Goal: Task Accomplishment & Management: Complete application form

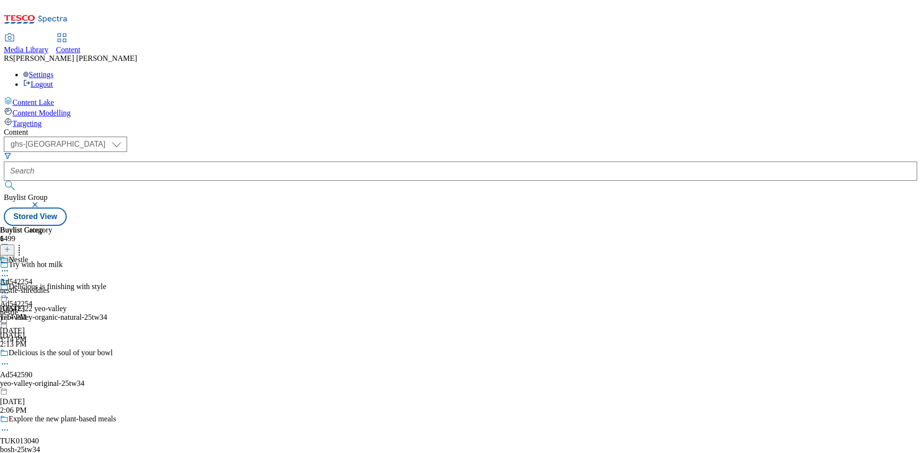
select select "ghs-[GEOGRAPHIC_DATA]"
drag, startPoint x: 0, startPoint y: 0, endPoint x: 171, endPoint y: 77, distance: 187.2
click at [127, 137] on select "ghs-roi ghs-uk" at bounding box center [65, 144] width 123 height 15
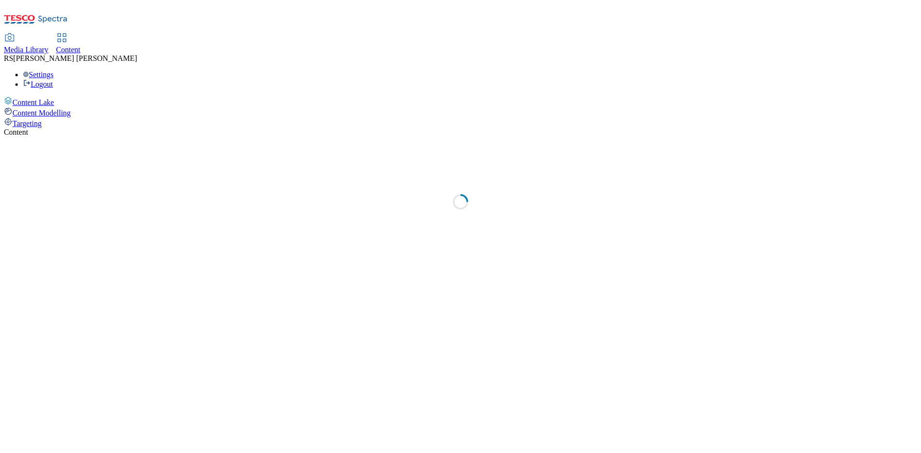
select select "ghs-uk"
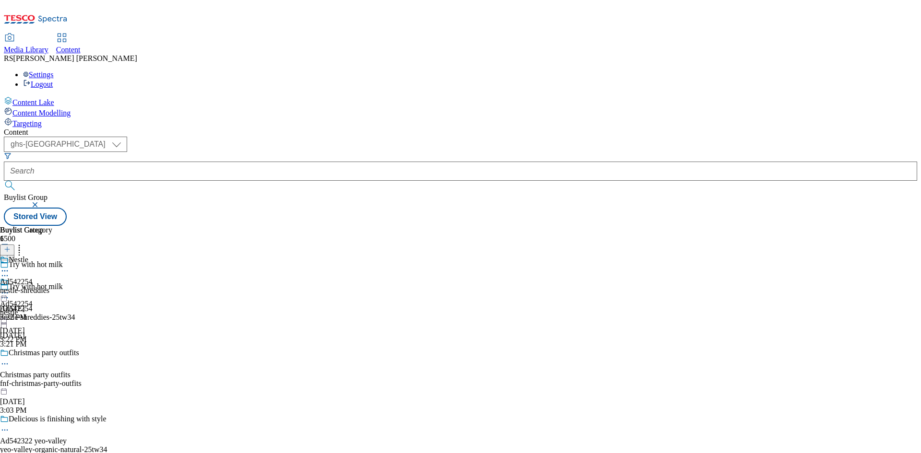
click at [10, 254] on line at bounding box center [7, 254] width 5 height 0
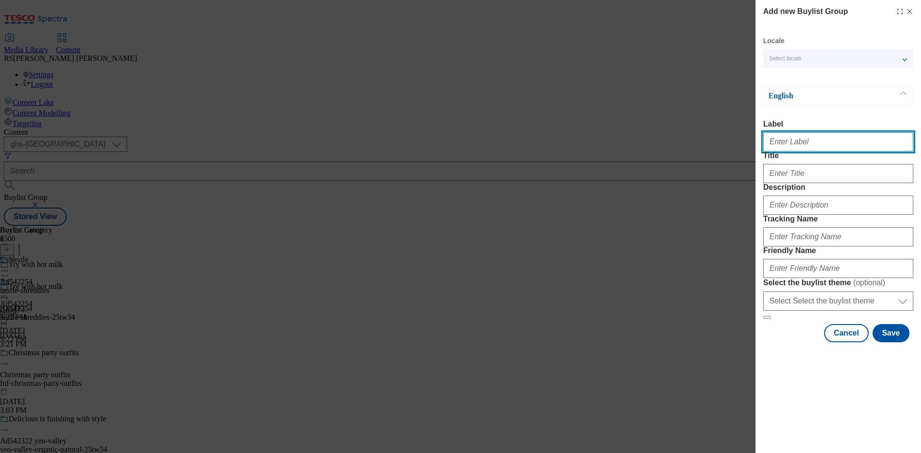
click at [823, 139] on input "Label" at bounding box center [838, 141] width 150 height 19
paste input "542349"
type input "A542349"
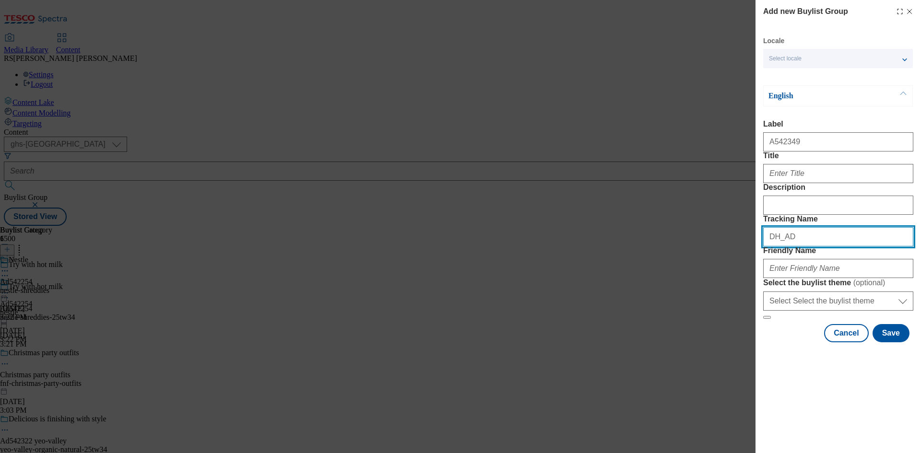
paste input "542349"
type input "DH_AD542349"
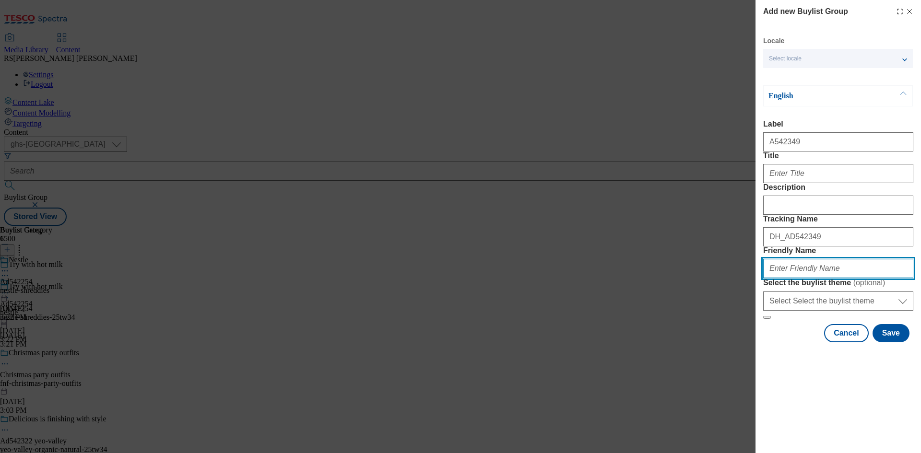
paste input "pet-choice-pet-food-25tw34"
type input "pet-choice-pet-food-25tw34"
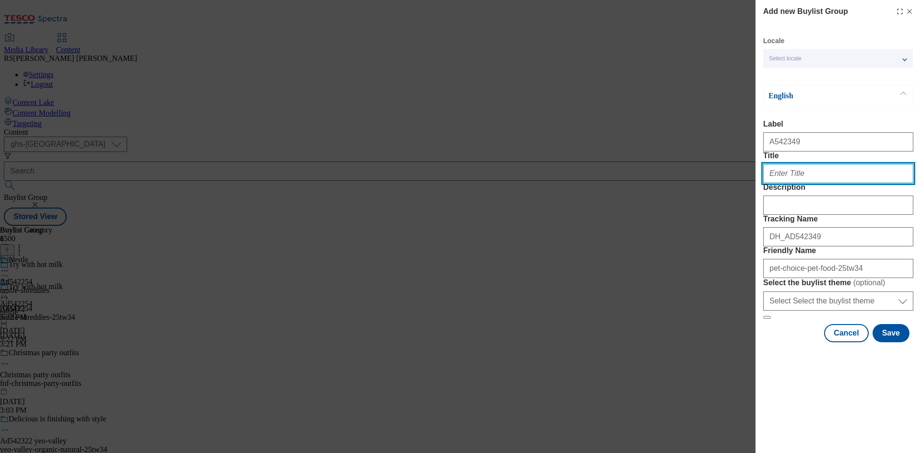
click at [803, 183] on input "Title" at bounding box center [838, 173] width 150 height 19
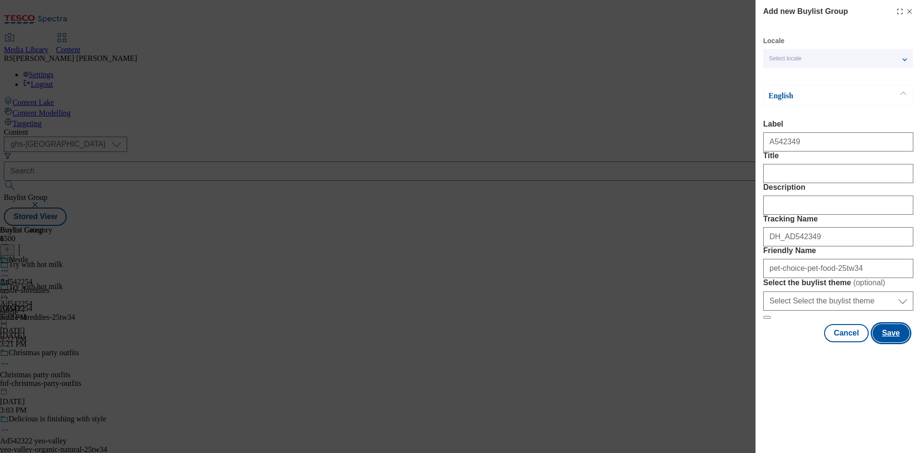
click at [896, 342] on button "Save" at bounding box center [890, 333] width 37 height 18
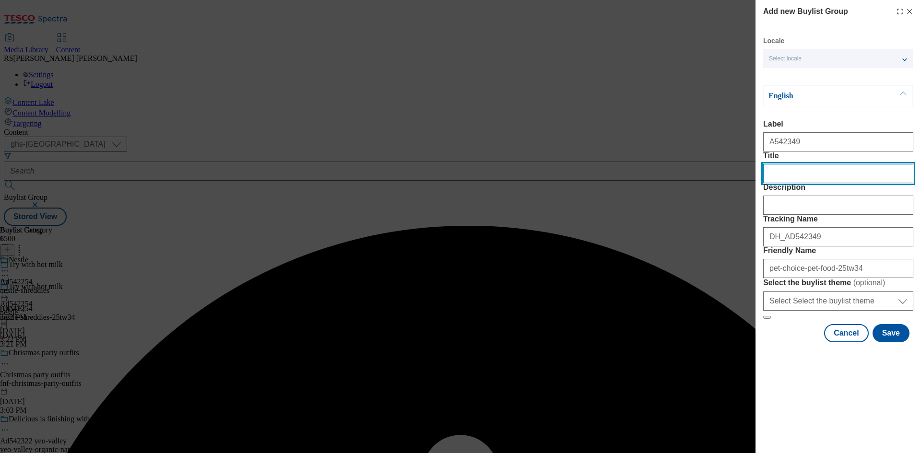
click at [858, 183] on input "Title" at bounding box center [838, 173] width 150 height 19
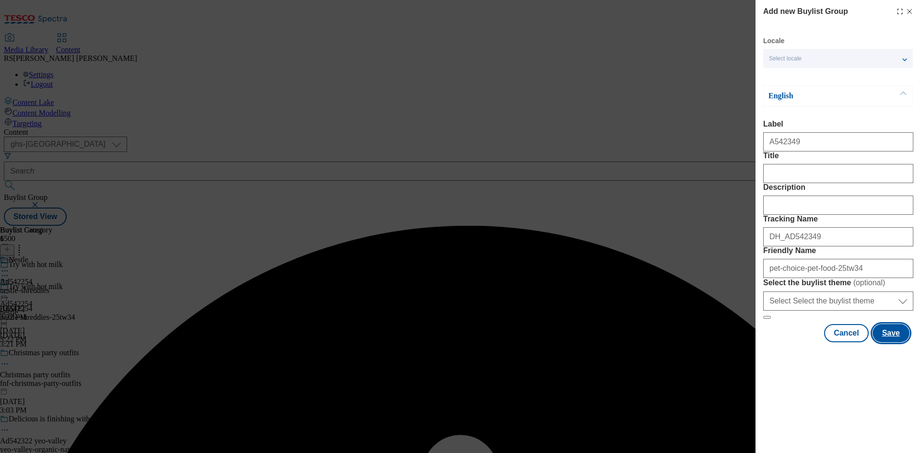
click at [894, 342] on button "Save" at bounding box center [890, 333] width 37 height 18
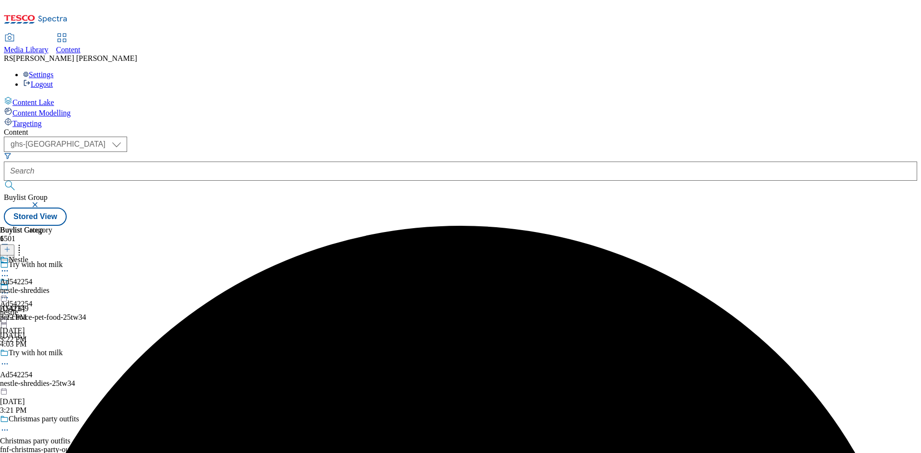
click at [136, 313] on div "pet-choice-pet-food-25tw34" at bounding box center [68, 317] width 136 height 9
click at [11, 246] on icon at bounding box center [7, 249] width 7 height 7
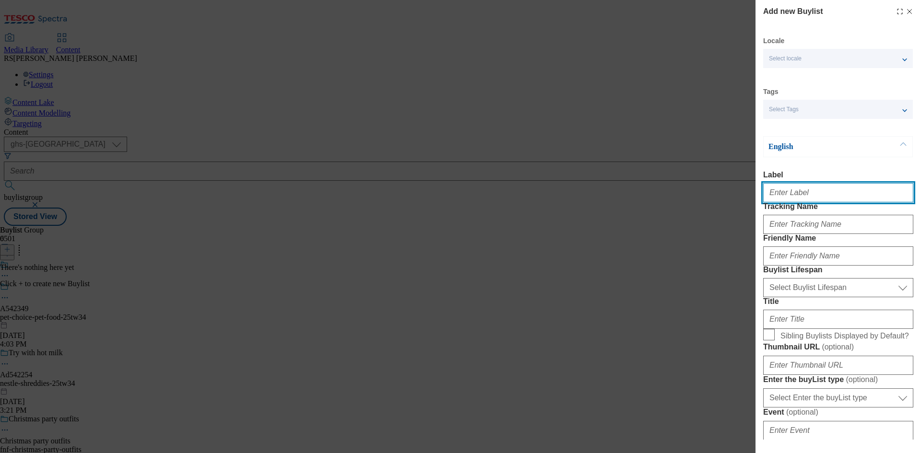
click at [810, 196] on input "Label" at bounding box center [838, 192] width 150 height 19
paste input "542349"
type input "Ad542349"
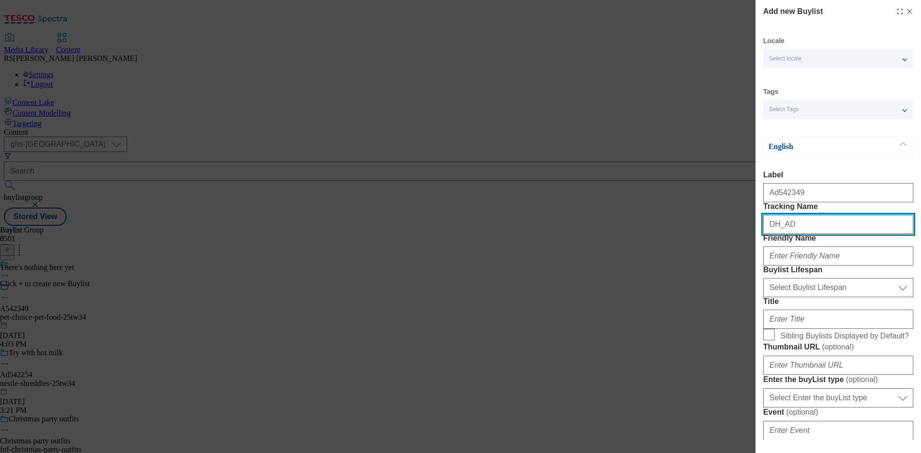
paste input "542349"
type input "DH_AD542349"
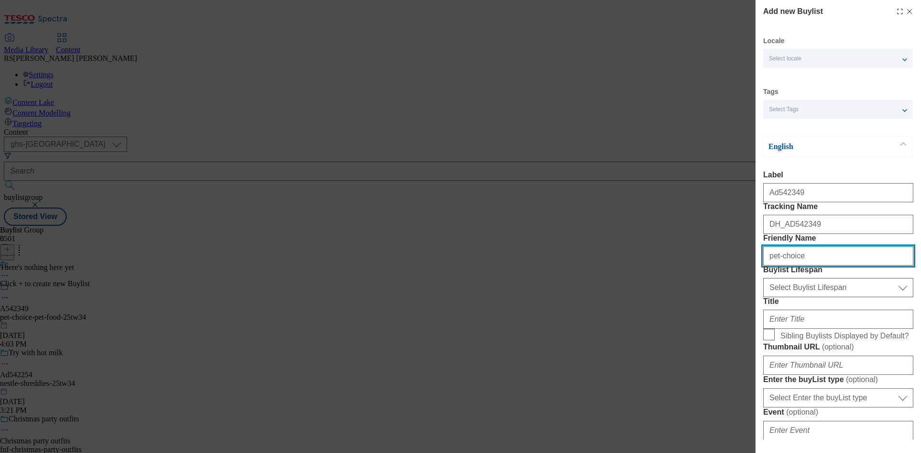
click at [777, 266] on input "pet-choice" at bounding box center [838, 256] width 150 height 19
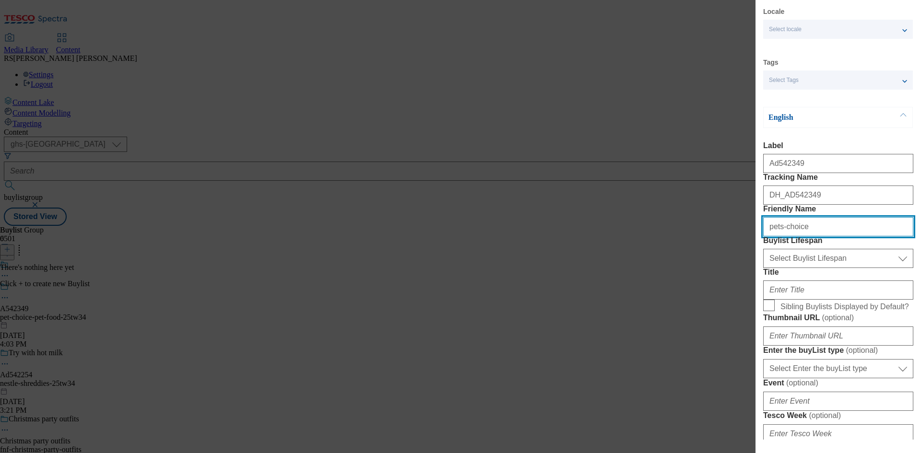
scroll to position [96, 0]
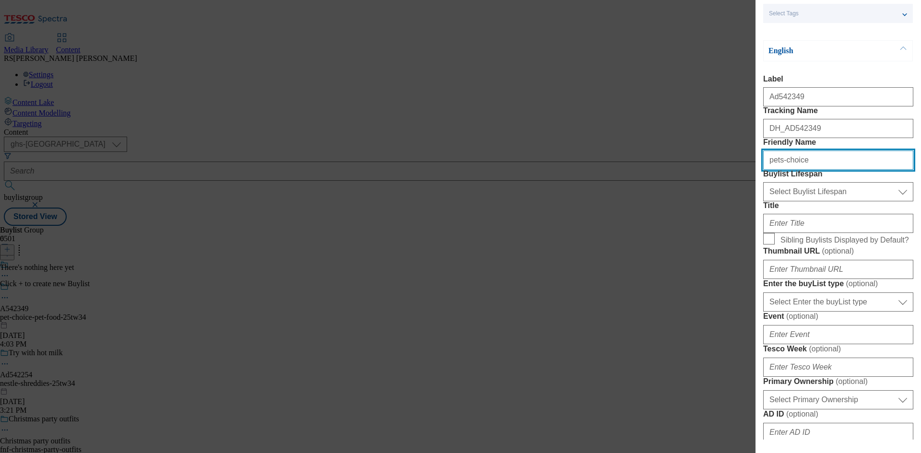
type input "pets-choice"
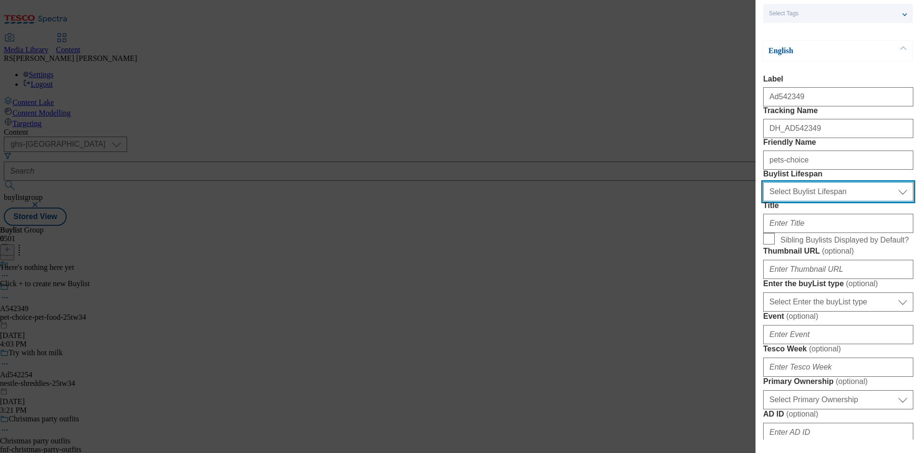
drag, startPoint x: 826, startPoint y: 241, endPoint x: 832, endPoint y: 254, distance: 13.7
click at [826, 201] on select "Select Buylist Lifespan evergreen seasonal tactical" at bounding box center [838, 191] width 150 height 19
select select "tactical"
click at [763, 201] on select "Select Buylist Lifespan evergreen seasonal tactical" at bounding box center [838, 191] width 150 height 19
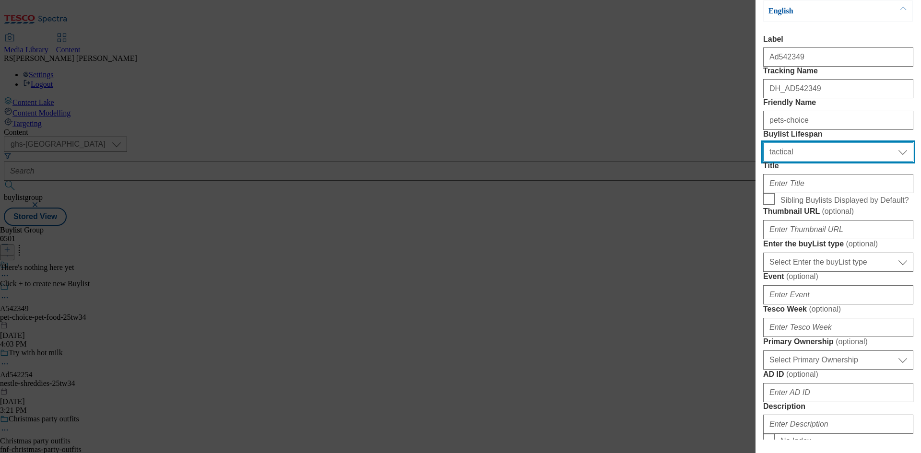
scroll to position [192, 0]
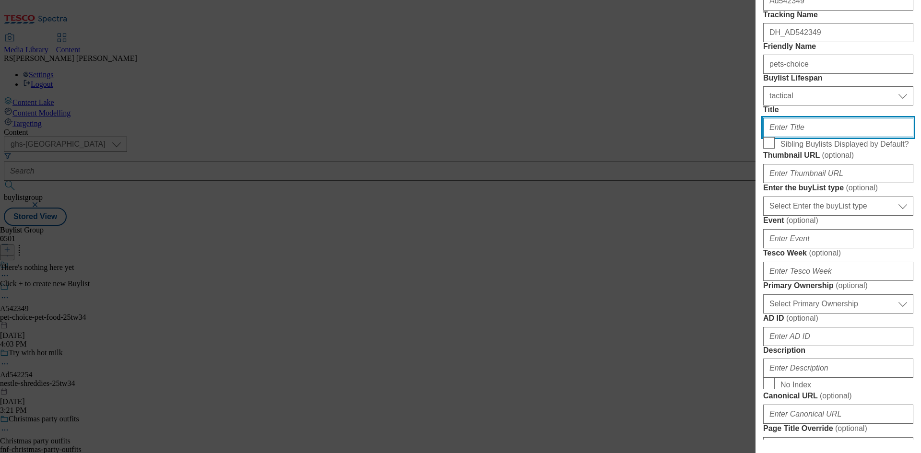
click at [823, 137] on input "Title" at bounding box center [838, 127] width 150 height 19
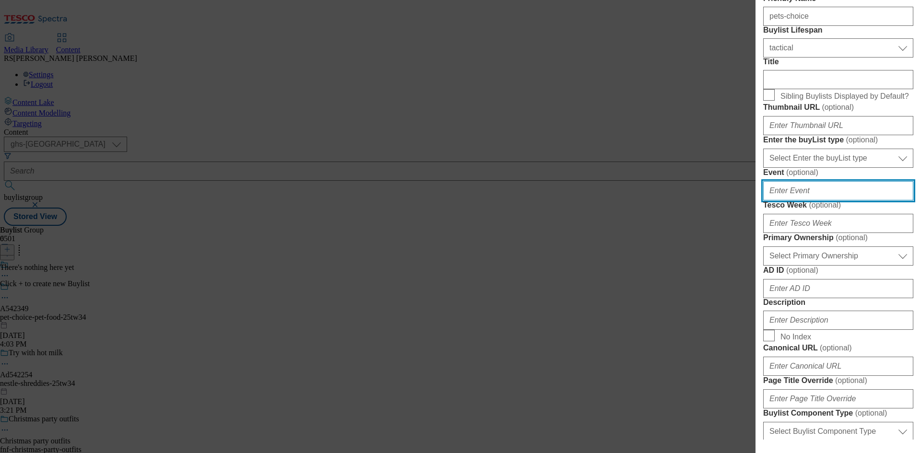
click at [815, 200] on input "Event ( optional )" at bounding box center [838, 190] width 150 height 19
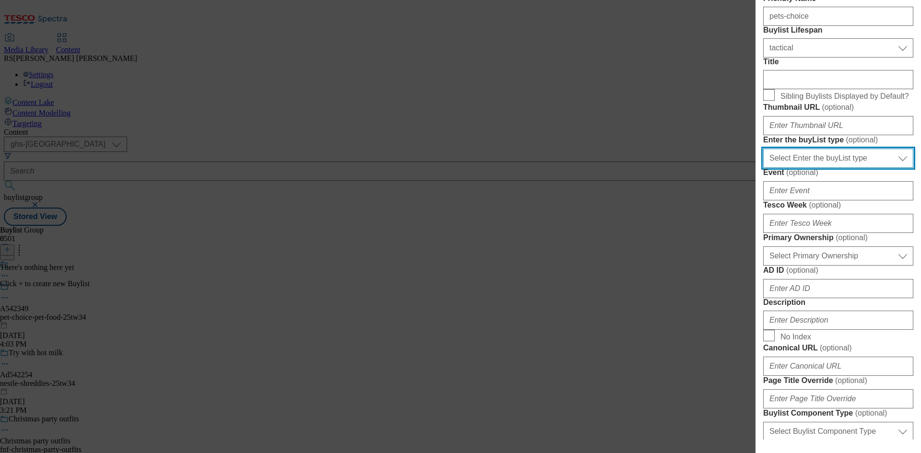
drag, startPoint x: 813, startPoint y: 269, endPoint x: 819, endPoint y: 279, distance: 11.7
click at [813, 168] on select "Select Enter the buyList type event supplier funded long term >4 weeks supplier…" at bounding box center [838, 158] width 150 height 19
select select "supplier funded short term 1-3 weeks"
click at [763, 168] on select "Select Enter the buyList type event supplier funded long term >4 weeks supplier…" at bounding box center [838, 158] width 150 height 19
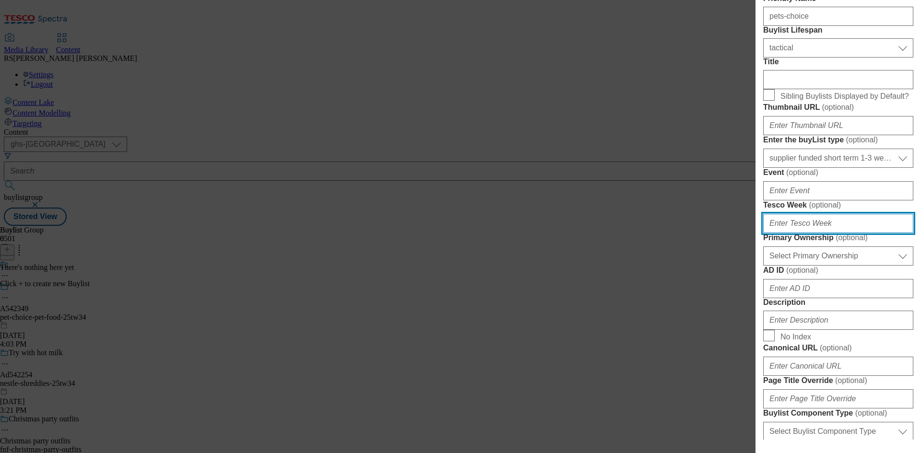
click at [814, 233] on input "Tesco Week ( optional )" at bounding box center [838, 223] width 150 height 19
type input "34"
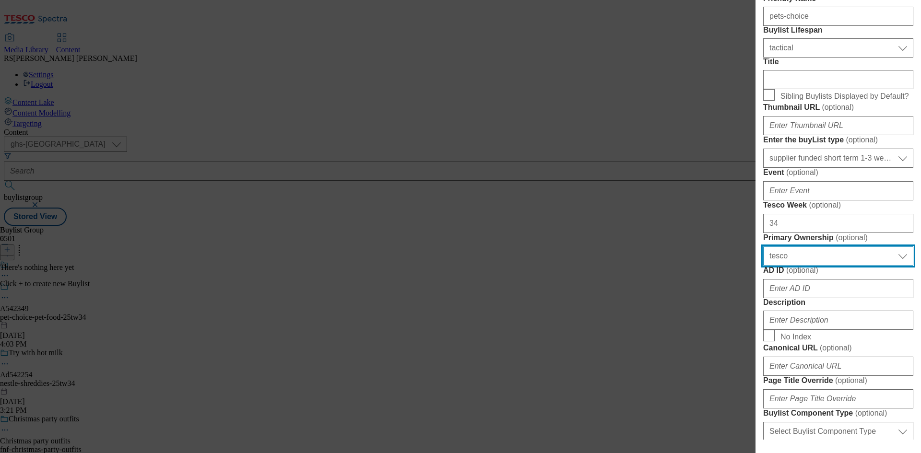
select select "dunnhumby"
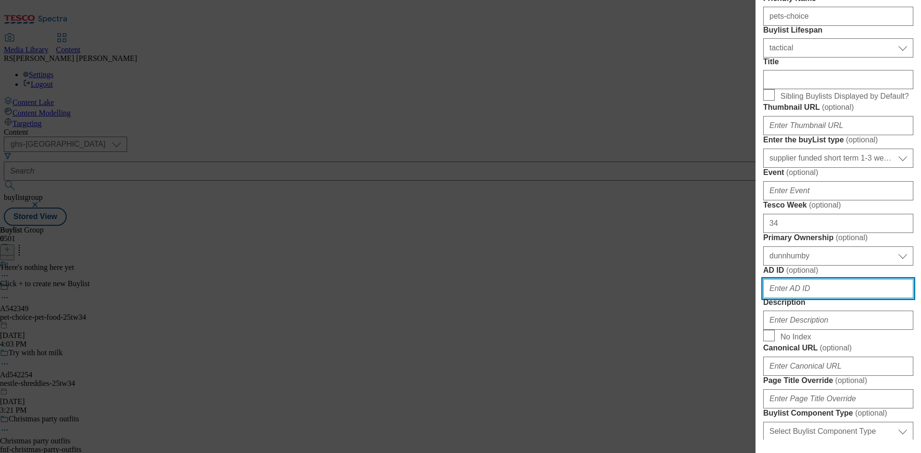
scroll to position [482, 0]
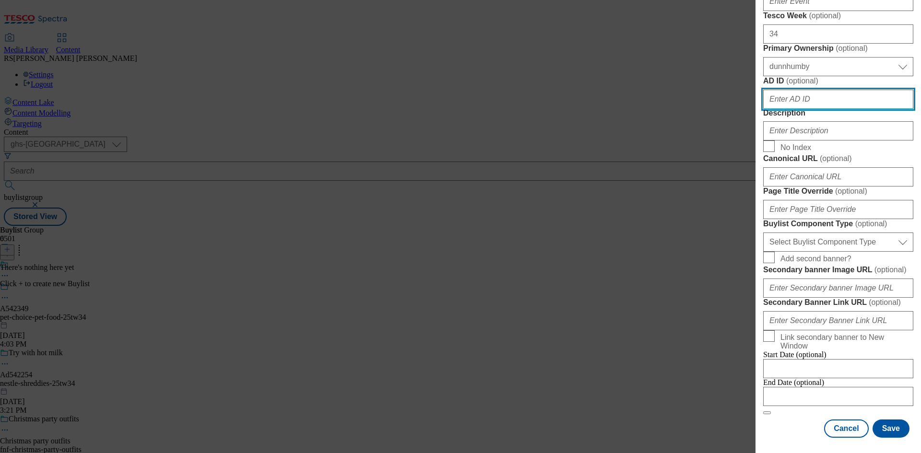
paste input "542349"
type input "542349"
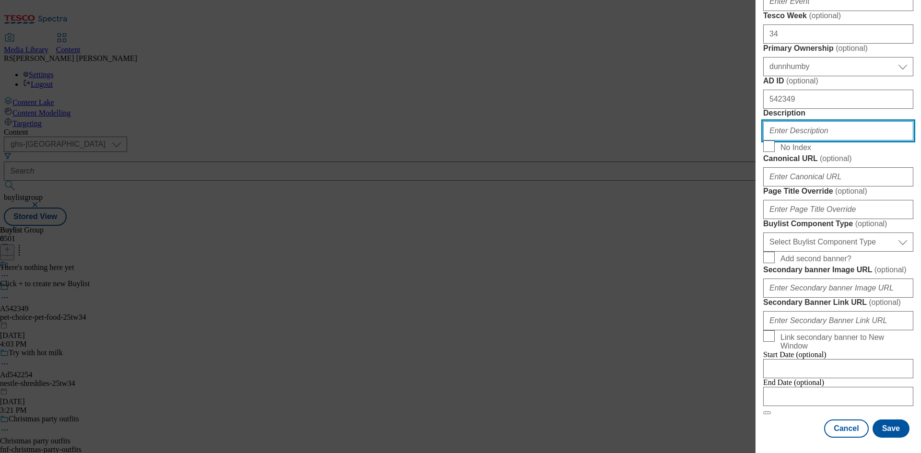
click at [812, 141] on input "Description" at bounding box center [838, 130] width 150 height 19
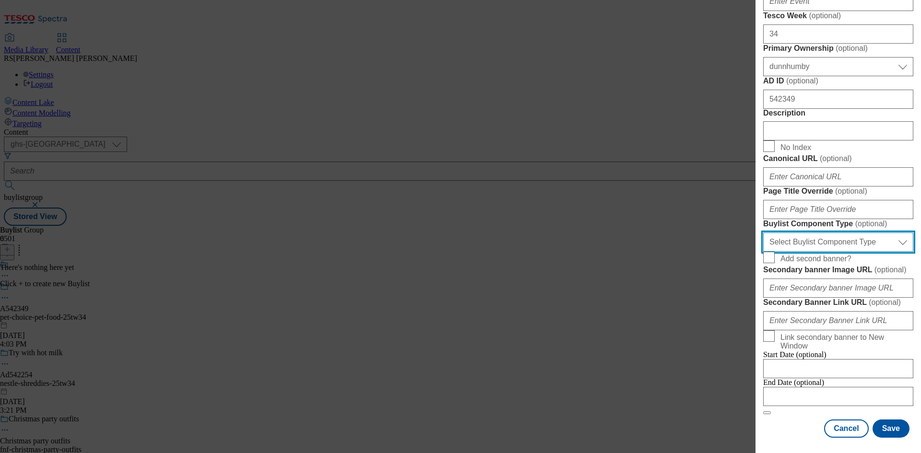
click at [838, 233] on select "Select Buylist Component Type Banner Competition Header Meal" at bounding box center [838, 242] width 150 height 19
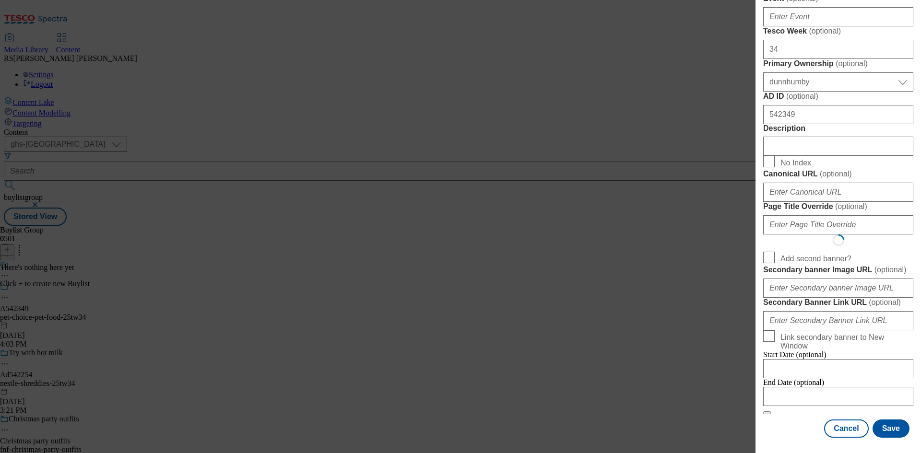
scroll to position [0, 0]
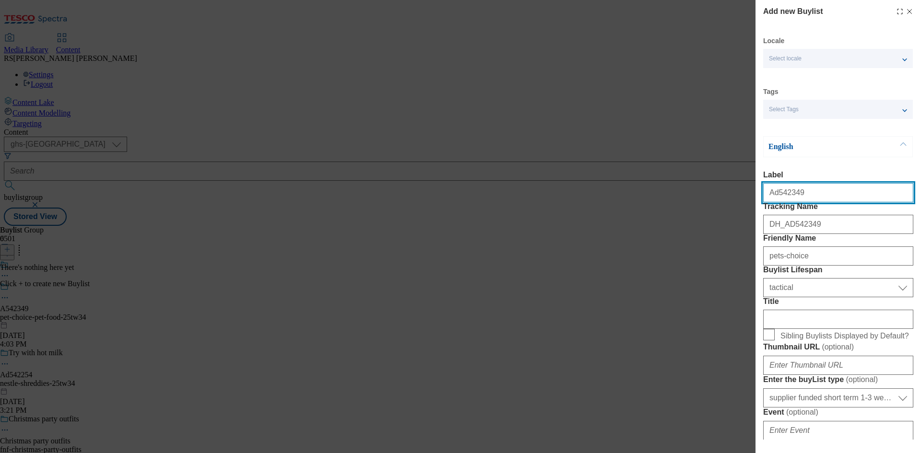
select select "Banner"
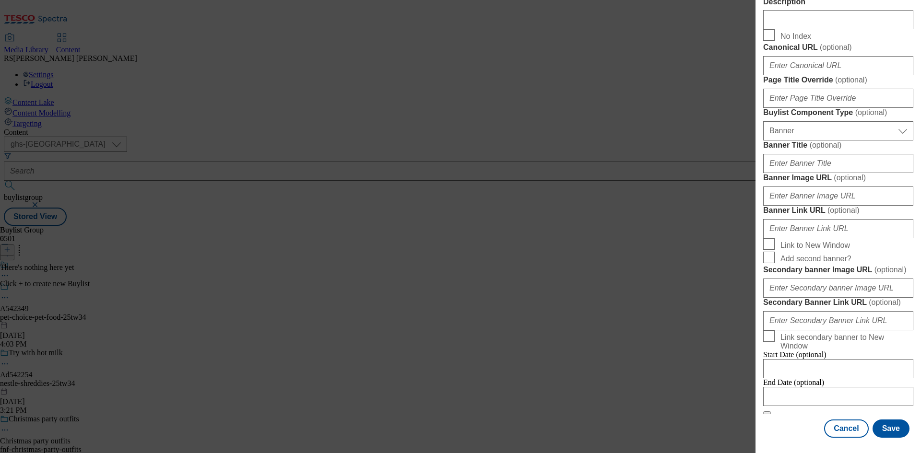
scroll to position [951, 0]
click at [781, 427] on div "Cancel Save" at bounding box center [838, 429] width 150 height 18
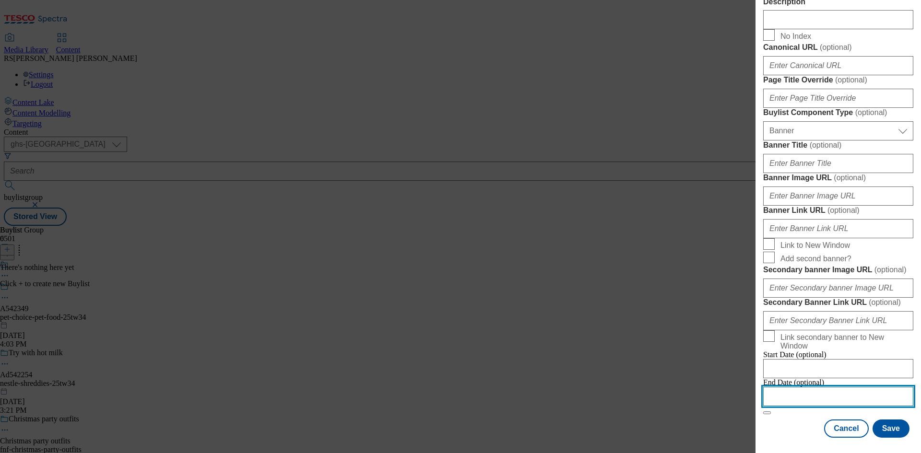
click at [839, 392] on input "Modal" at bounding box center [838, 396] width 150 height 19
select select "2025"
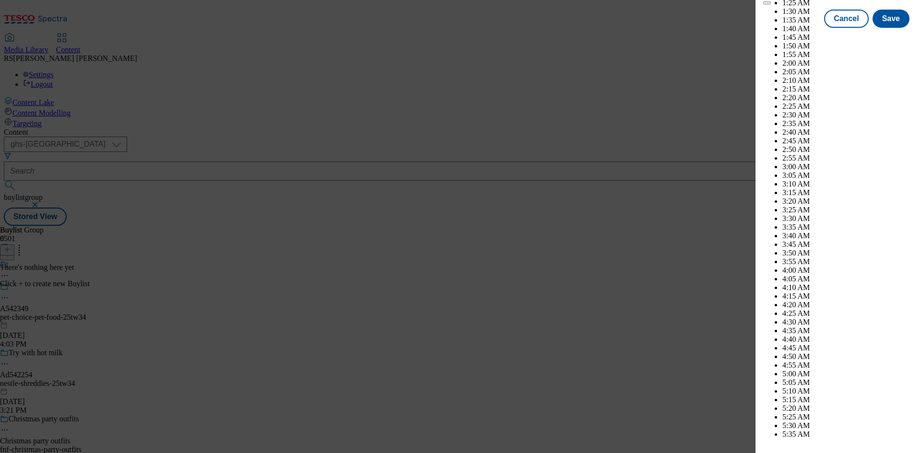
scroll to position [3401, 0]
select select "December"
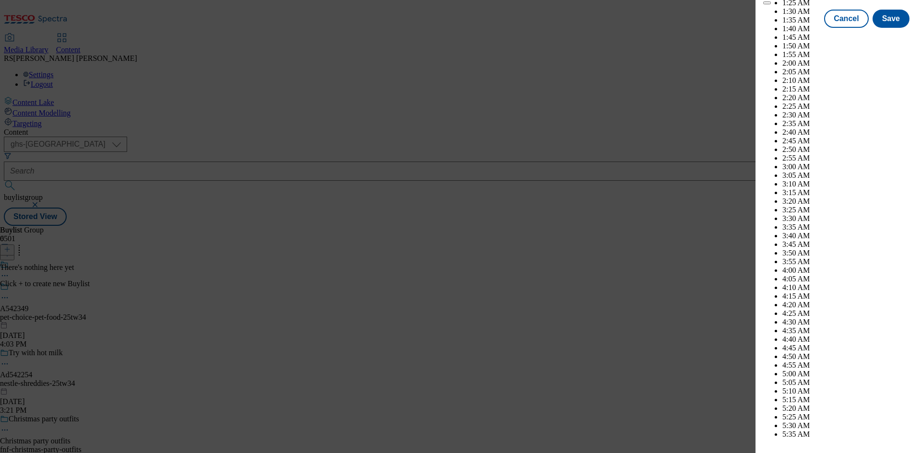
select select "2026"
select select "January"
click at [894, 36] on button "Save" at bounding box center [890, 27] width 37 height 18
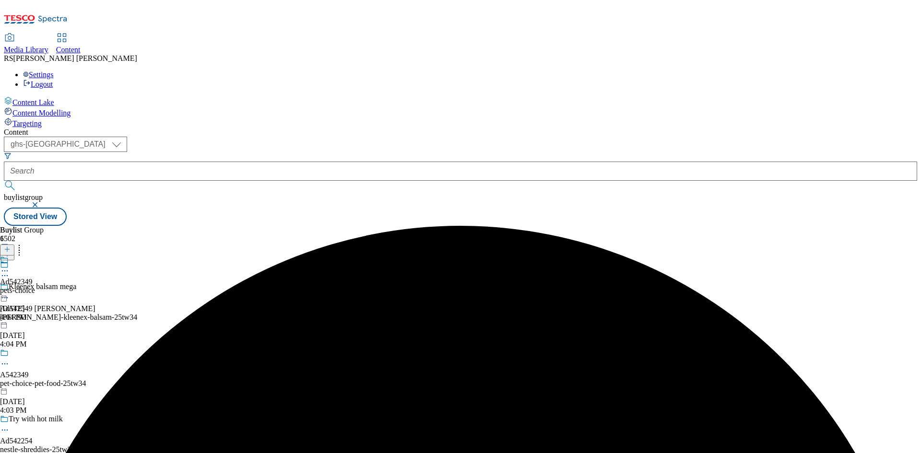
click at [35, 286] on div "pets-choice" at bounding box center [17, 290] width 35 height 9
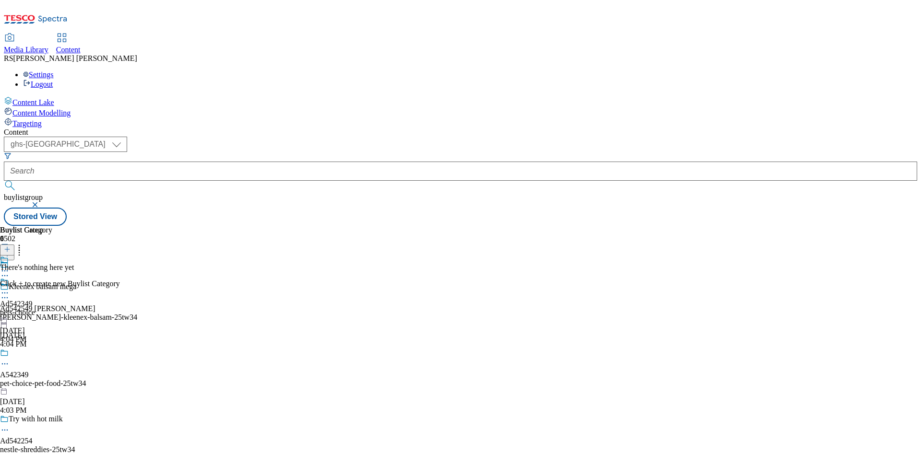
click at [10, 359] on icon at bounding box center [5, 364] width 10 height 10
click at [41, 381] on span "Edit" at bounding box center [35, 384] width 11 height 7
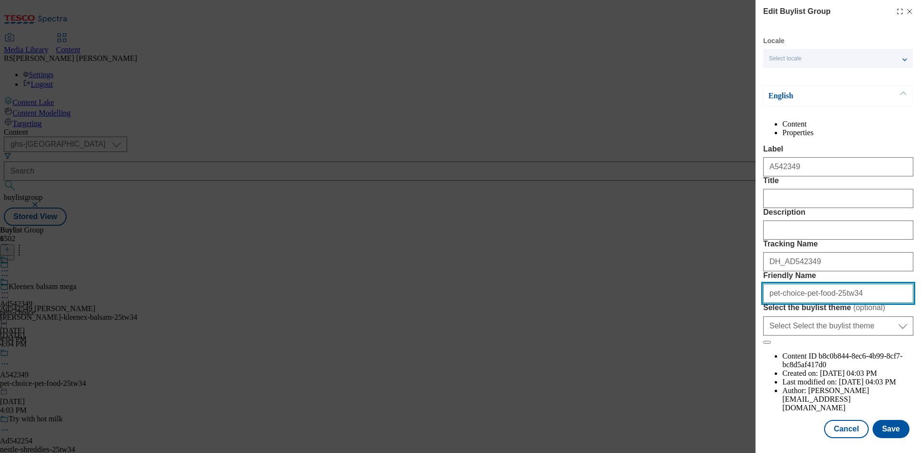
click at [777, 303] on input "pet-choice-pet-food-25tw34" at bounding box center [838, 293] width 150 height 19
type input "pets-choice-pet-food-25tw34"
click at [883, 434] on button "Save" at bounding box center [890, 429] width 37 height 18
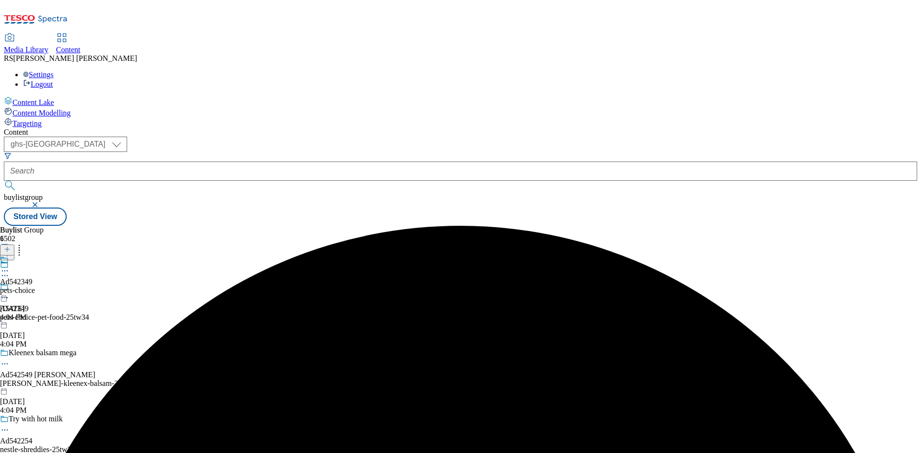
click at [35, 286] on div "pets-choice" at bounding box center [17, 290] width 35 height 9
click at [7, 247] on line at bounding box center [7, 249] width 0 height 5
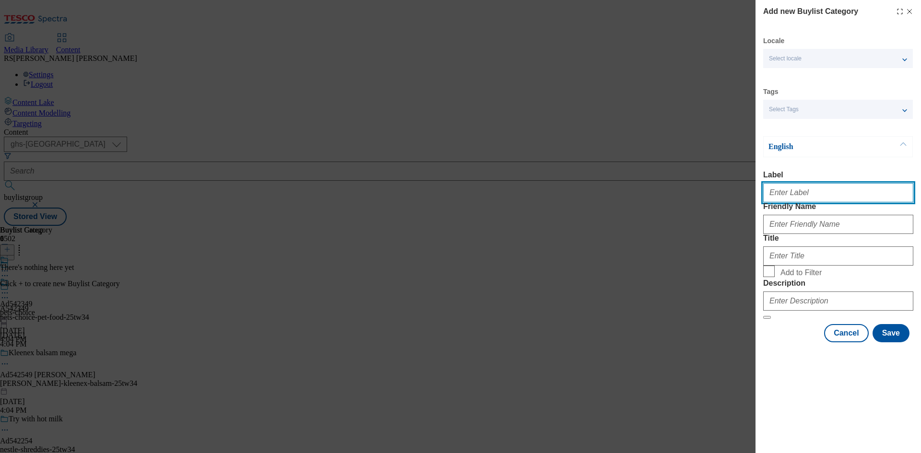
click at [802, 195] on input "Label" at bounding box center [838, 192] width 150 height 19
paste input "542349"
type input "Ad542349"
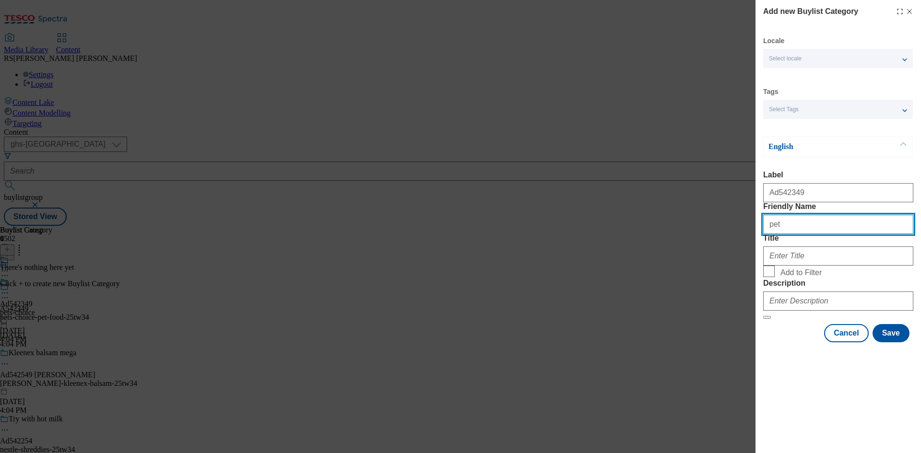
click at [858, 234] on input "pet" at bounding box center [838, 224] width 150 height 19
paste input "-choice-pet-food-25tw34"
click at [777, 234] on input "pet-choice-pet-food-25tw34" at bounding box center [838, 224] width 150 height 19
type input "pets-choice-pet-food-25tw34"
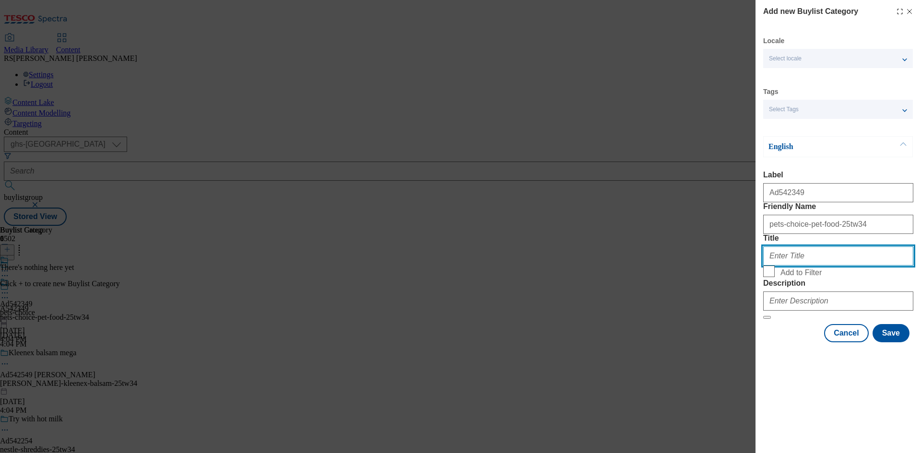
click at [798, 266] on input "Title" at bounding box center [838, 256] width 150 height 19
type input "Pets Choice"
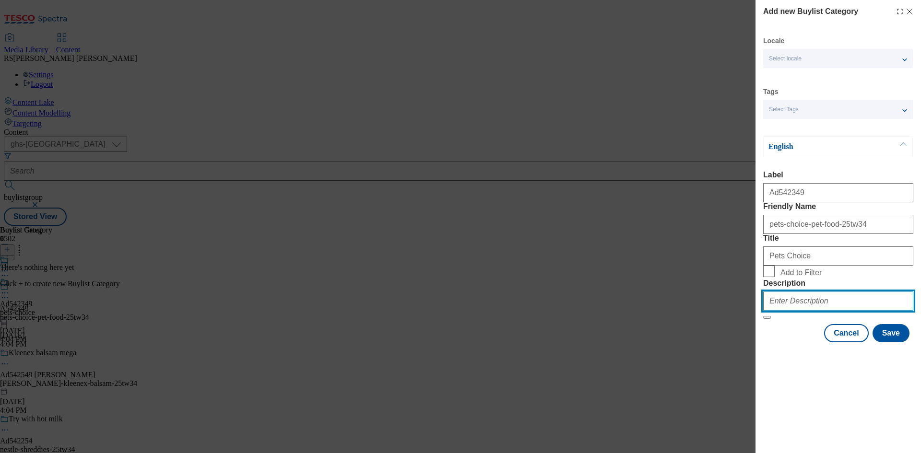
click at [844, 311] on input "Description" at bounding box center [838, 301] width 150 height 19
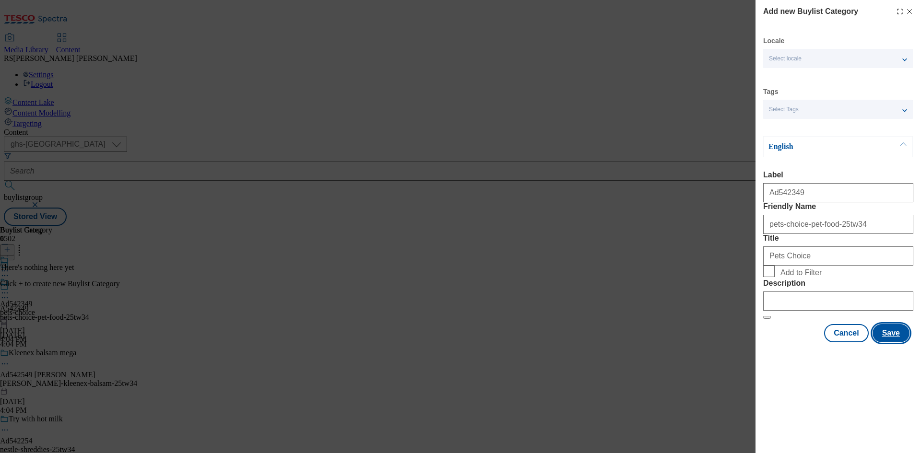
click at [902, 342] on button "Save" at bounding box center [890, 333] width 37 height 18
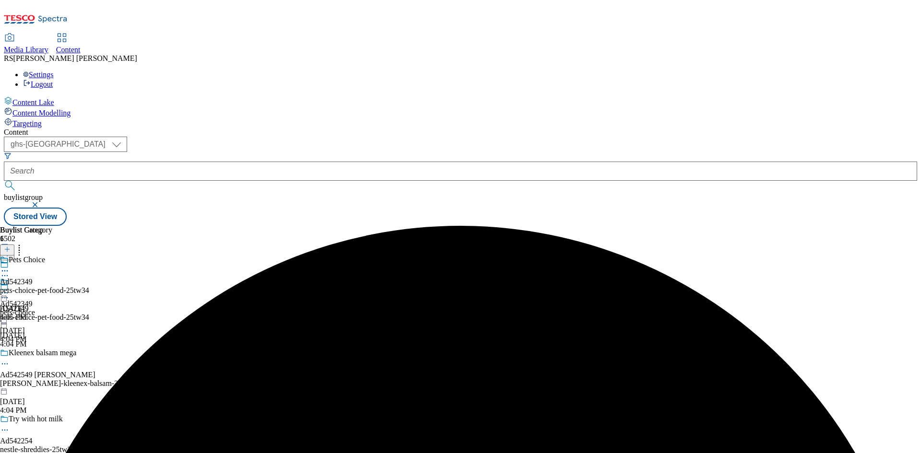
click at [89, 286] on div "pets-choice-pet-food-25tw34" at bounding box center [44, 290] width 89 height 9
click at [7, 247] on line at bounding box center [7, 249] width 0 height 5
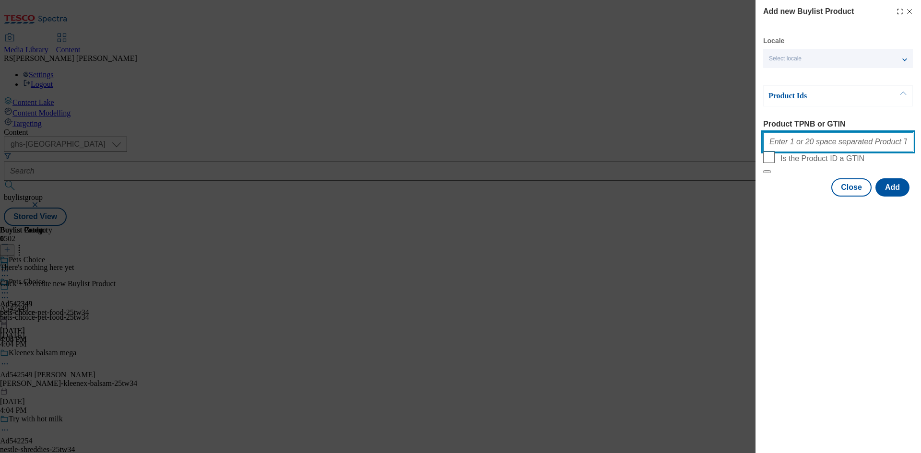
click at [829, 149] on input "Product TPNB or GTIN" at bounding box center [838, 141] width 150 height 19
paste input "96312337 96244469"
type input "96312337 96244469"
click at [887, 197] on button "Add" at bounding box center [892, 187] width 34 height 18
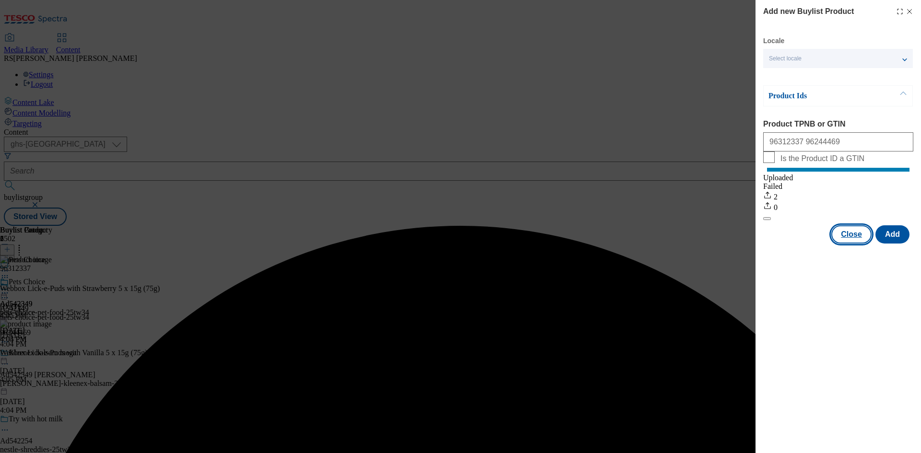
click at [854, 244] on button "Close" at bounding box center [851, 234] width 40 height 18
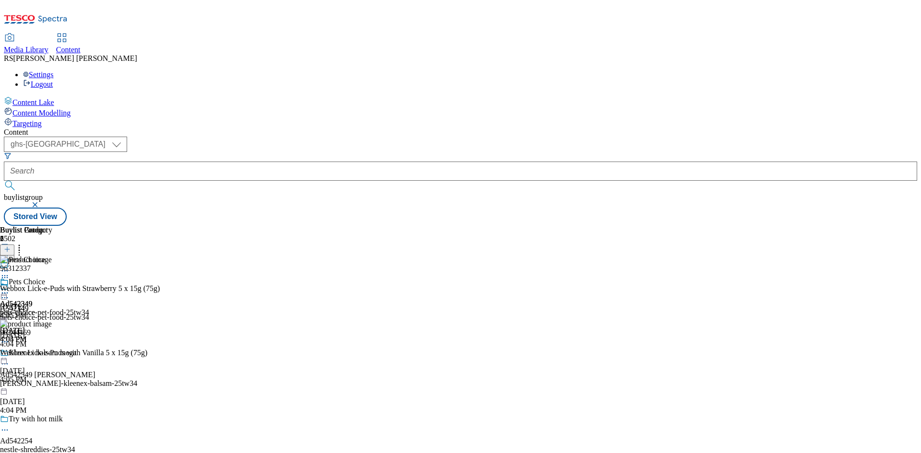
click at [10, 293] on icon at bounding box center [5, 298] width 10 height 10
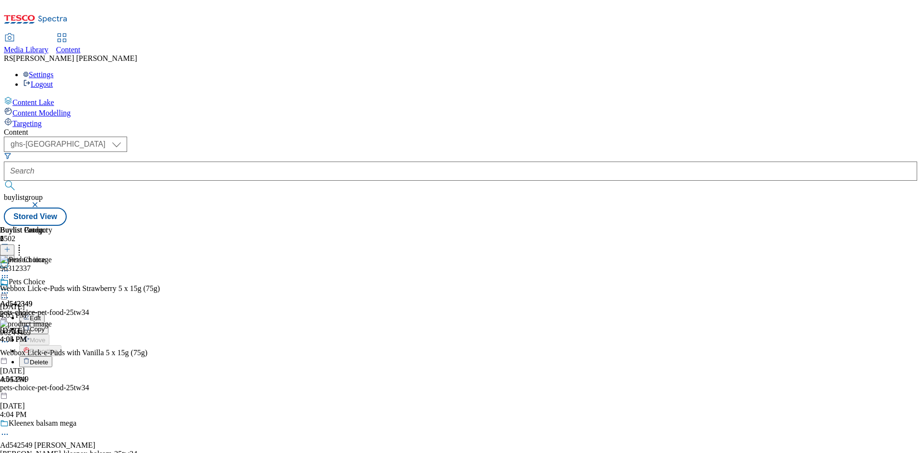
click at [45, 312] on button "Edit" at bounding box center [31, 317] width 25 height 11
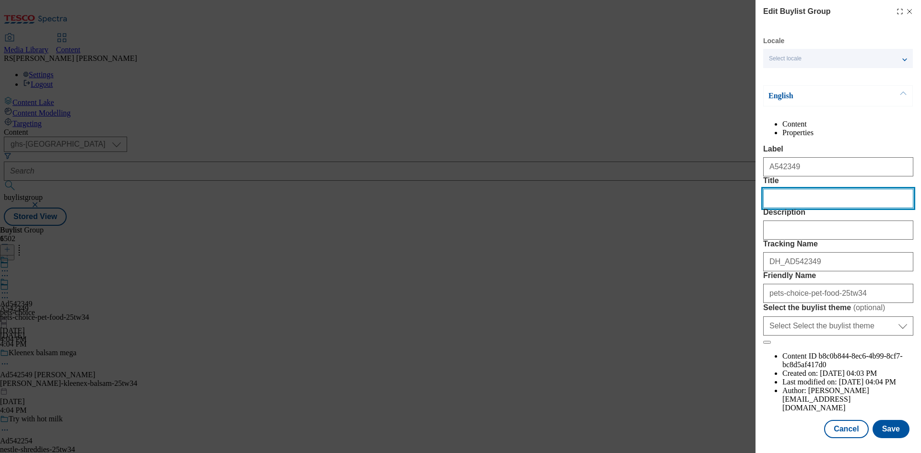
click at [824, 208] on input "Title" at bounding box center [838, 198] width 150 height 19
paste input "Get your paws on these"
type input "Get your paws on these"
click at [888, 424] on button "Save" at bounding box center [890, 429] width 37 height 18
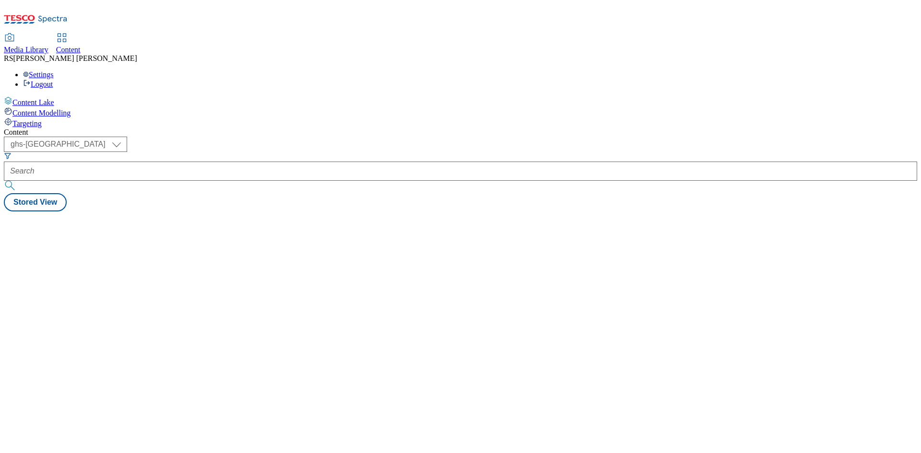
select select "ghs-[GEOGRAPHIC_DATA]"
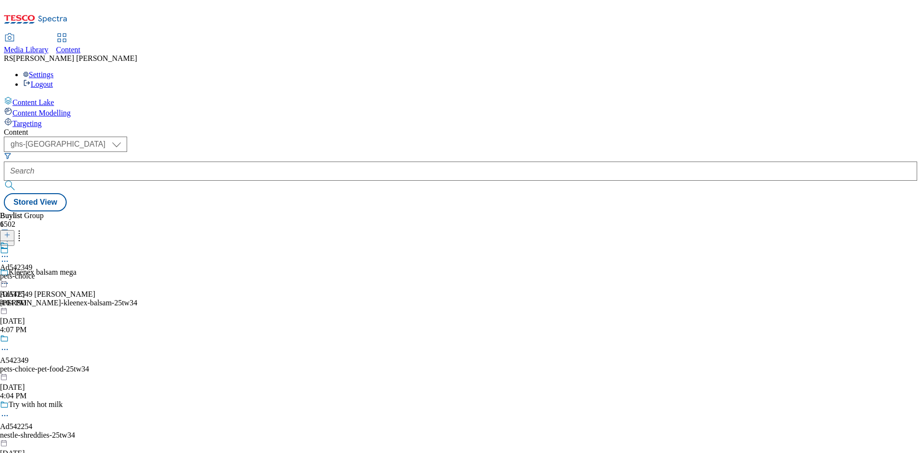
click at [10, 345] on icon at bounding box center [5, 350] width 10 height 10
click at [45, 364] on button "Edit" at bounding box center [31, 369] width 25 height 11
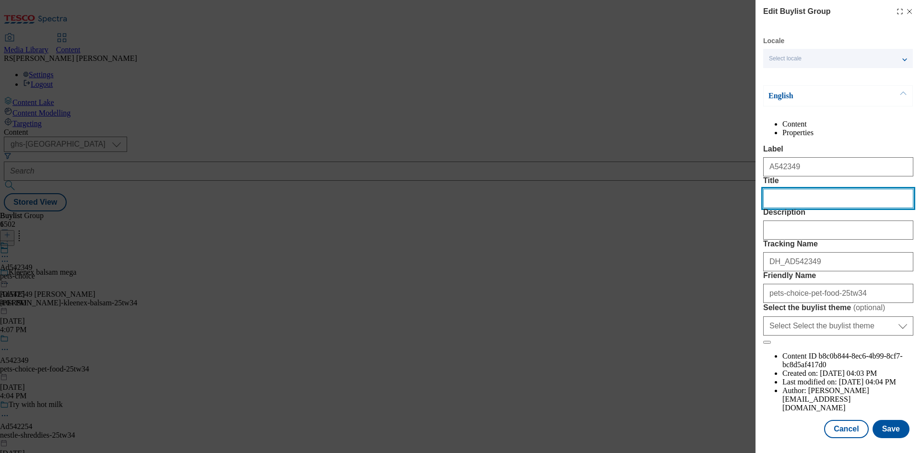
click at [806, 208] on input "Title" at bounding box center [838, 198] width 150 height 19
paste input "Get your paws on these"
type input "Get your paws on these"
click at [647, 412] on div "Edit Buylist Group Locale Select locale English Welsh English Content Propertie…" at bounding box center [460, 226] width 921 height 453
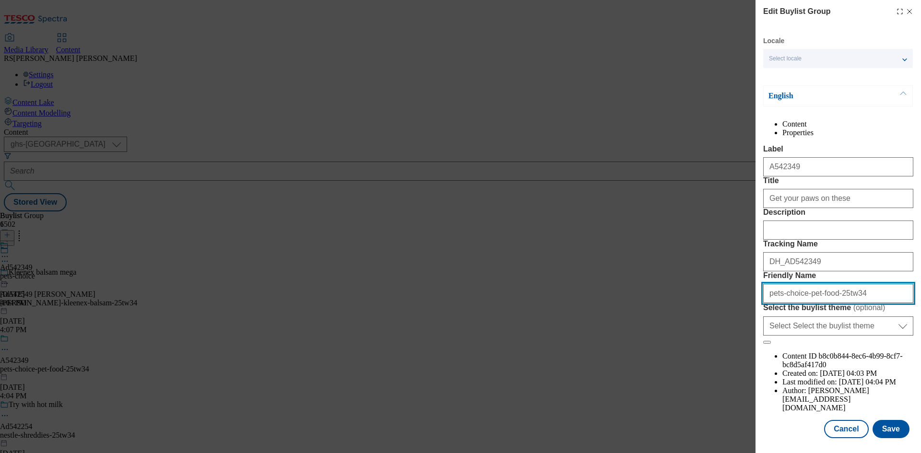
drag, startPoint x: 866, startPoint y: 381, endPoint x: 604, endPoint y: 377, distance: 261.9
click at [604, 377] on div "Edit Buylist Group Locale Select locale English Welsh English Content Propertie…" at bounding box center [460, 226] width 921 height 453
paste input "webbox"
type input "pets-choice-webbox-25tw34"
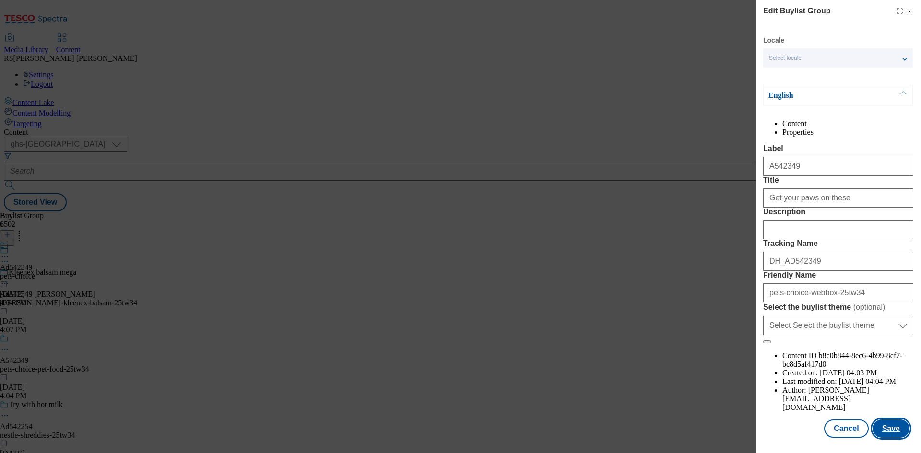
click at [889, 428] on button "Save" at bounding box center [890, 429] width 37 height 18
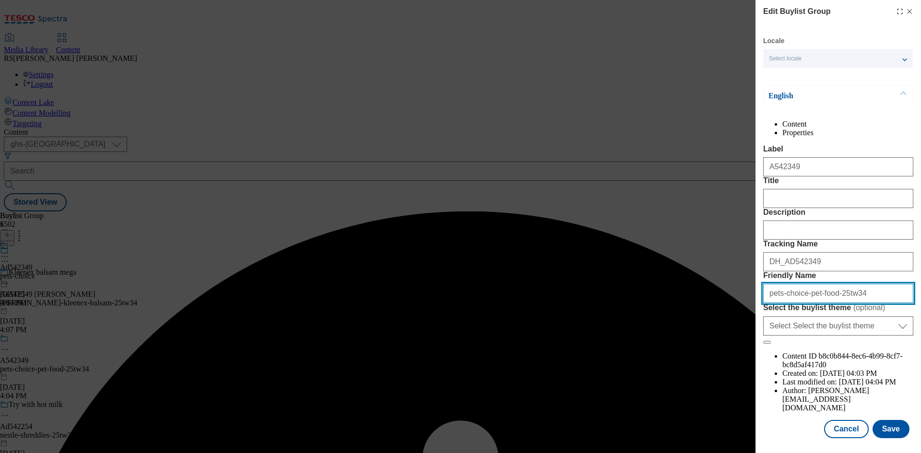
drag, startPoint x: 872, startPoint y: 379, endPoint x: 653, endPoint y: 380, distance: 219.2
click at [652, 380] on div "Edit Buylist Group Locale Select locale English Welsh English Content Propertie…" at bounding box center [460, 226] width 921 height 453
paste input "webbox"
type input "pets-choice-webbox-25tw34"
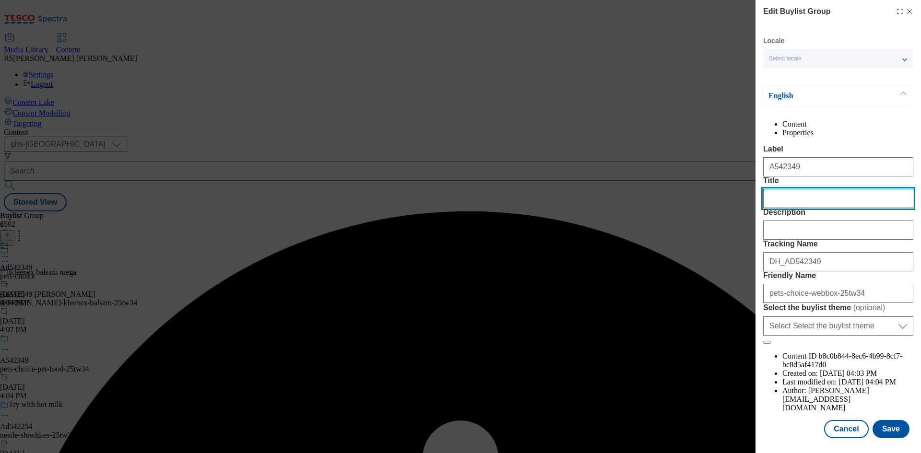
click at [849, 208] on input "Title" at bounding box center [838, 198] width 150 height 19
paste input "Get your paws on these"
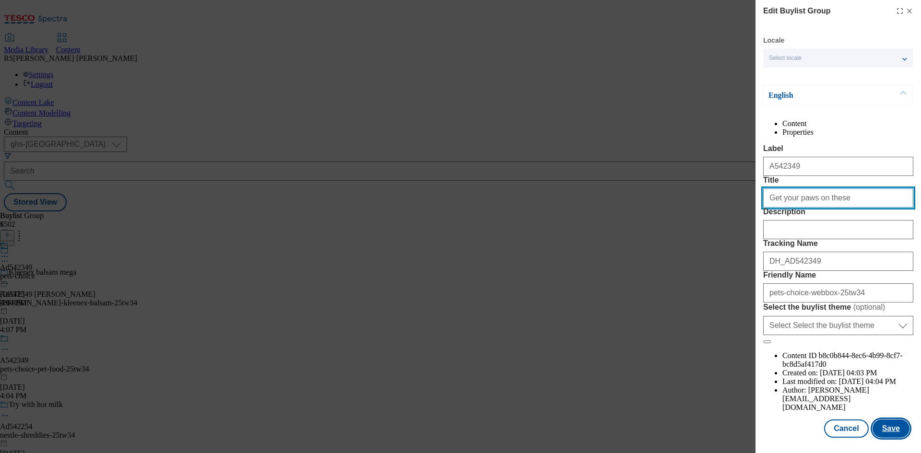
type input "Get your paws on these"
click at [894, 428] on button "Save" at bounding box center [890, 429] width 37 height 18
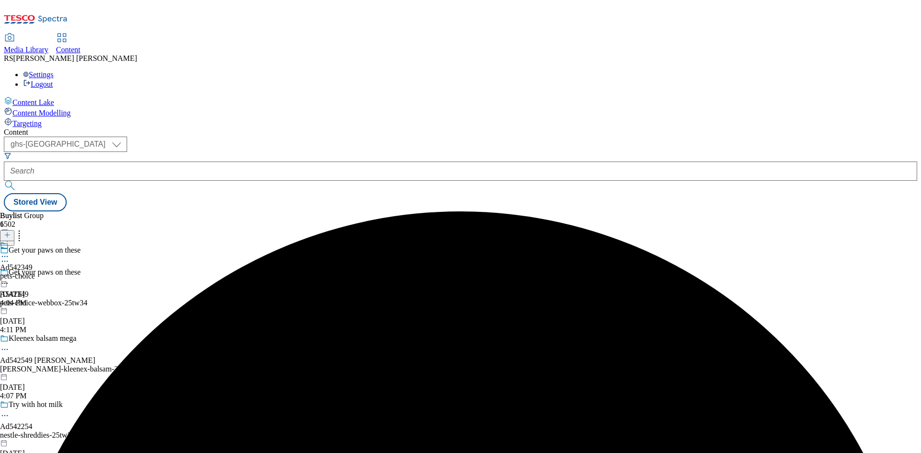
click at [10, 252] on icon at bounding box center [5, 257] width 10 height 10
click at [589, 212] on div "Buylist Group 6502 Get your paws on these Get your paws on these A542349 pets-c…" at bounding box center [460, 212] width 913 height 0
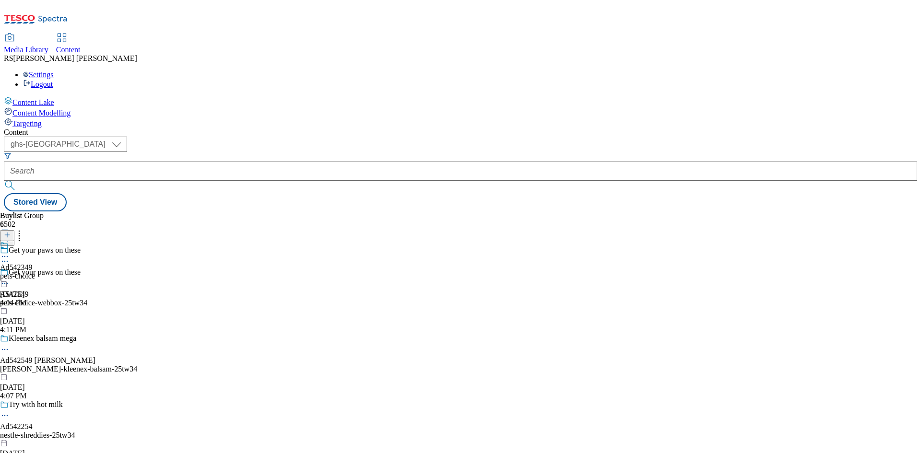
click at [35, 241] on div "Ad542349 pets-choice Oct 10, 2025 4:04 PM" at bounding box center [17, 274] width 35 height 66
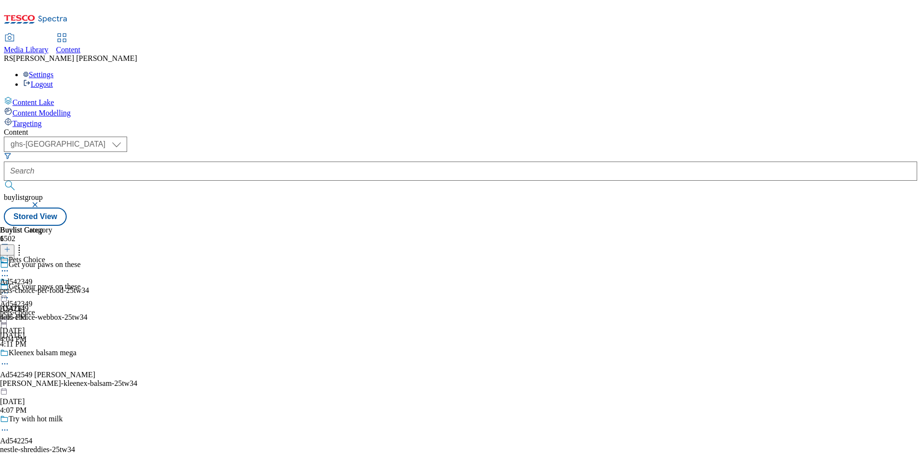
click at [10, 266] on icon at bounding box center [5, 271] width 10 height 10
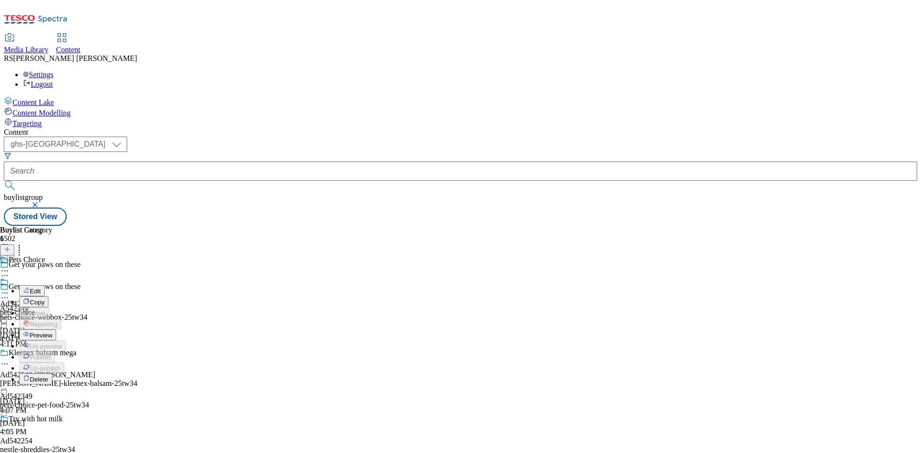
click at [41, 288] on span "Edit" at bounding box center [35, 291] width 11 height 7
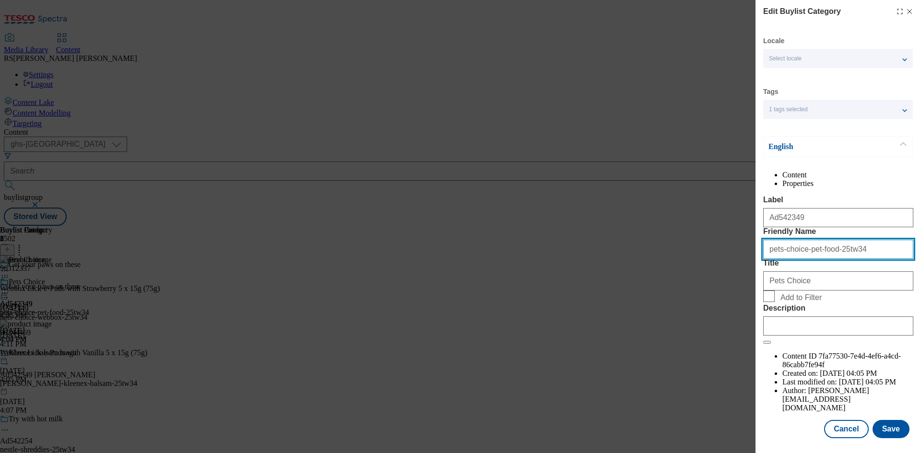
click at [887, 259] on input "pets-choice-pet-food-25tw34" at bounding box center [838, 249] width 150 height 19
paste input "webbox"
type input "pets-choice-webbox"
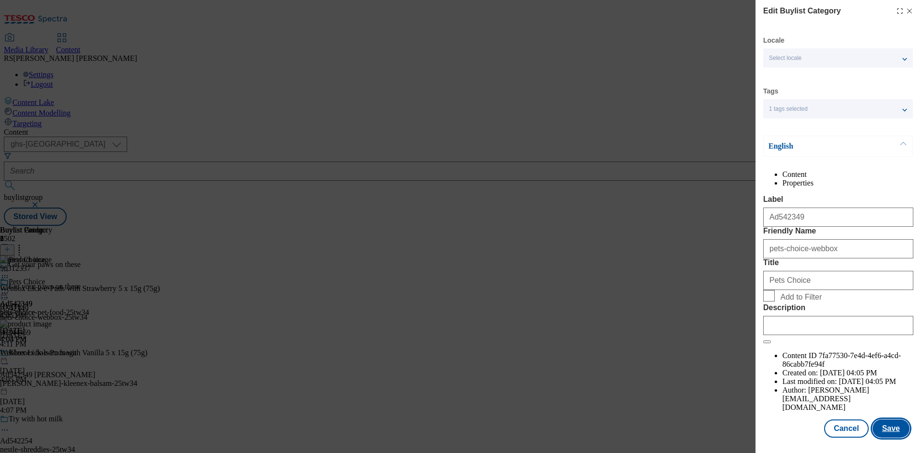
click at [893, 422] on button "Save" at bounding box center [890, 429] width 37 height 18
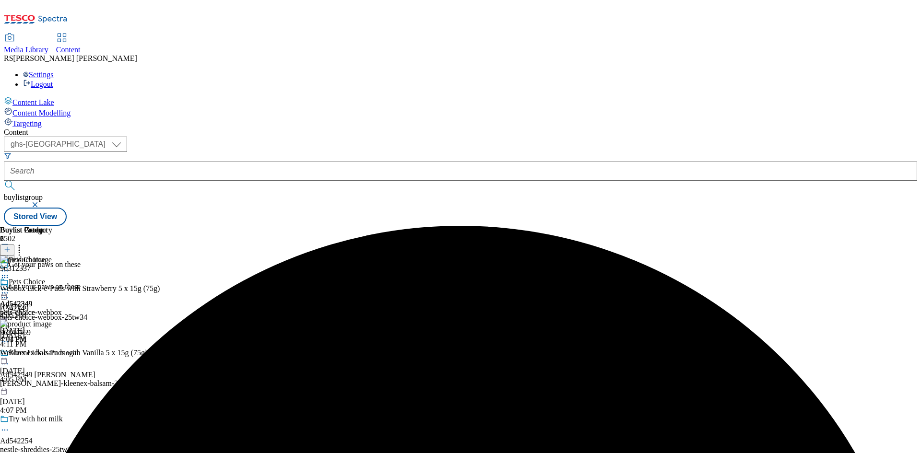
click at [10, 288] on icon at bounding box center [5, 293] width 10 height 10
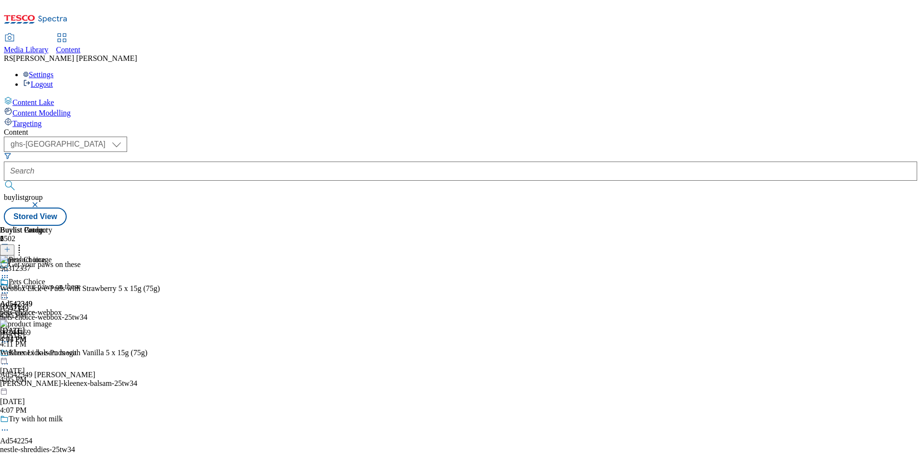
click at [10, 293] on icon at bounding box center [5, 298] width 10 height 10
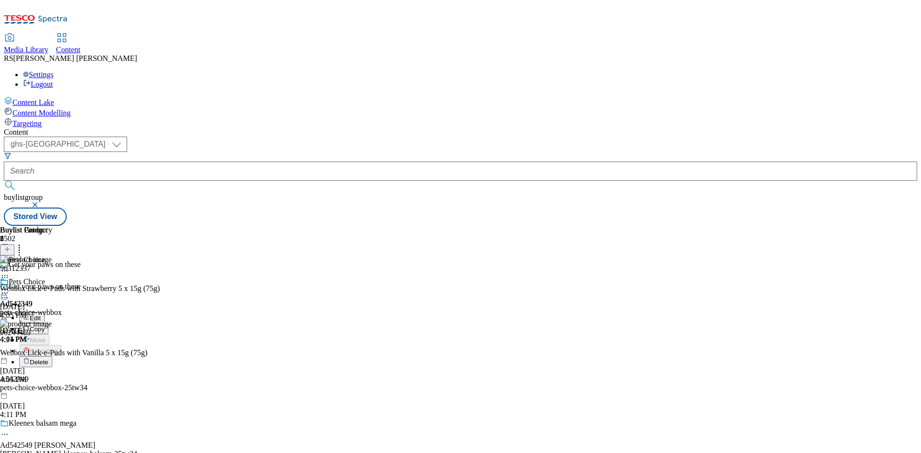
click at [45, 312] on button "Edit" at bounding box center [31, 317] width 25 height 11
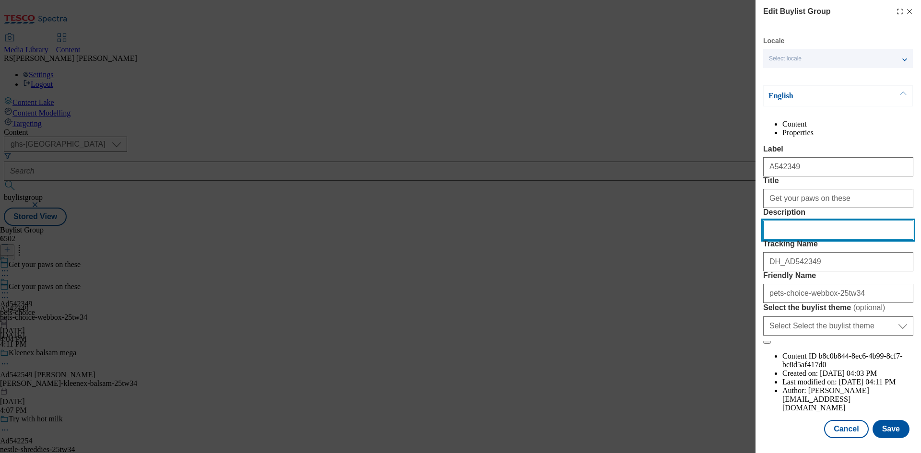
click at [821, 240] on input "Description" at bounding box center [838, 230] width 150 height 19
paste input "Webbox Lick-e-Puds with Strawberry 5 x 15g (75g)"
type input "Webbox Lick-e-Puds with Strawberry 5 x 15g (75g)"
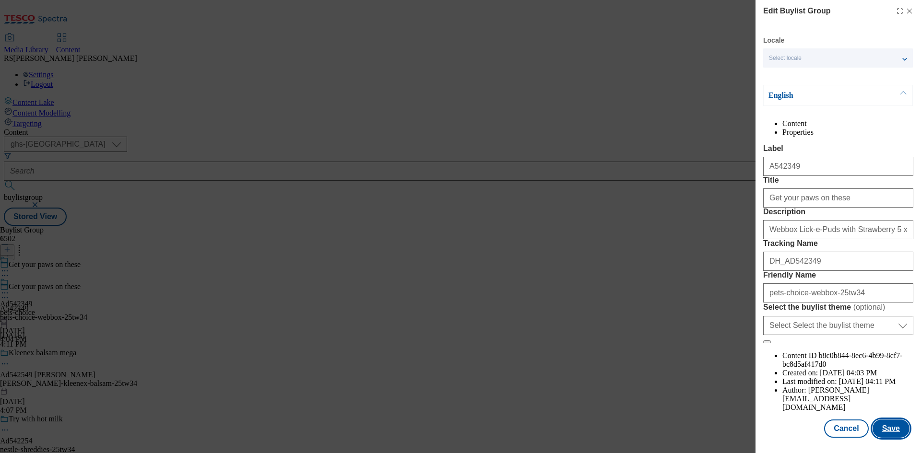
click at [883, 430] on button "Save" at bounding box center [890, 429] width 37 height 18
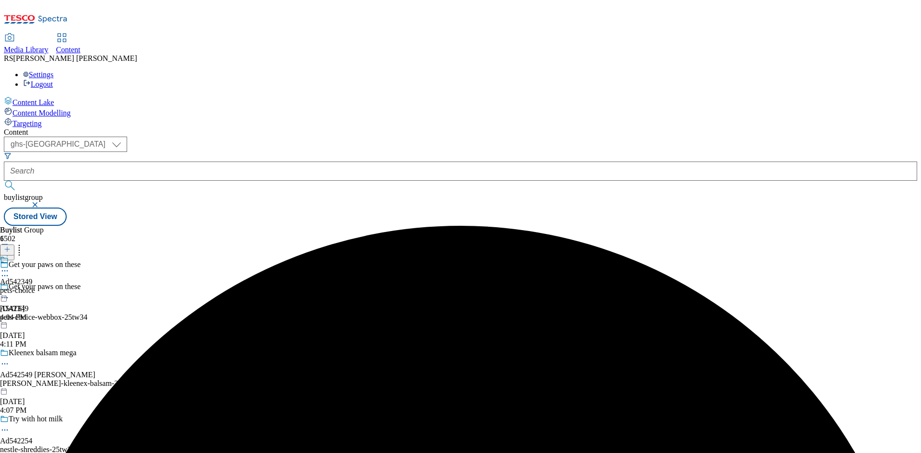
click at [10, 266] on icon at bounding box center [5, 271] width 10 height 10
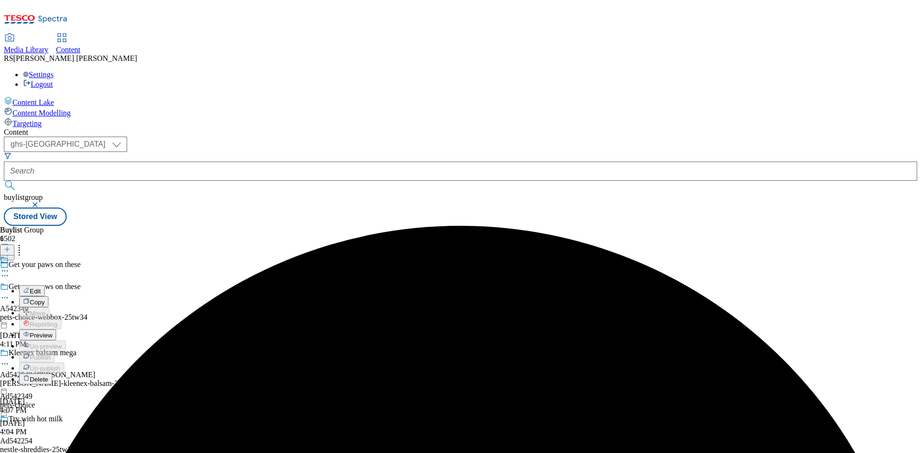
click at [41, 288] on span "Edit" at bounding box center [35, 291] width 11 height 7
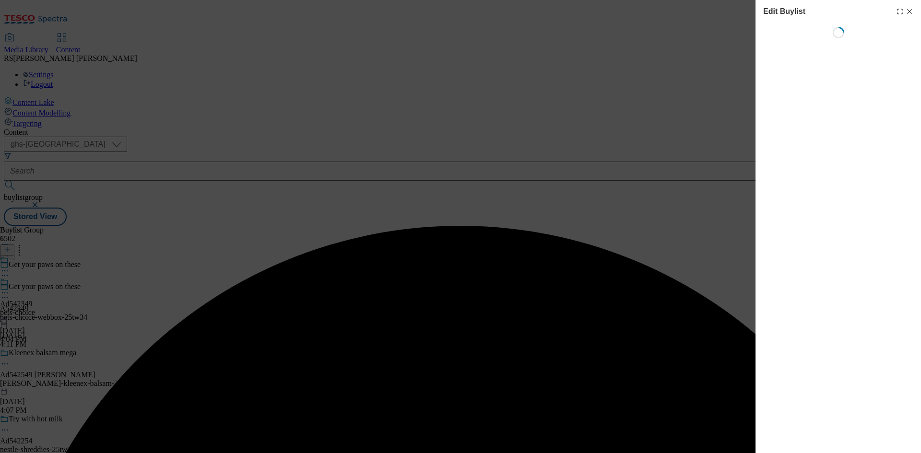
select select "tactical"
select select "supplier funded short term 1-3 weeks"
select select "dunnhumby"
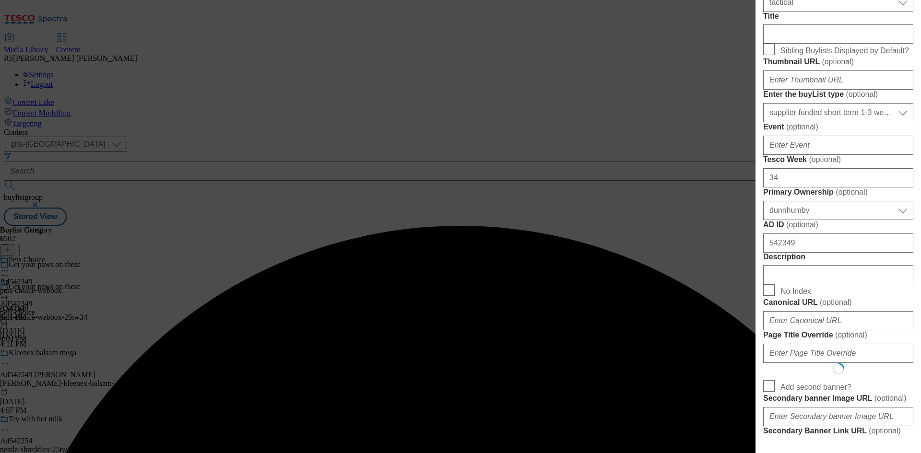
select select "Banner"
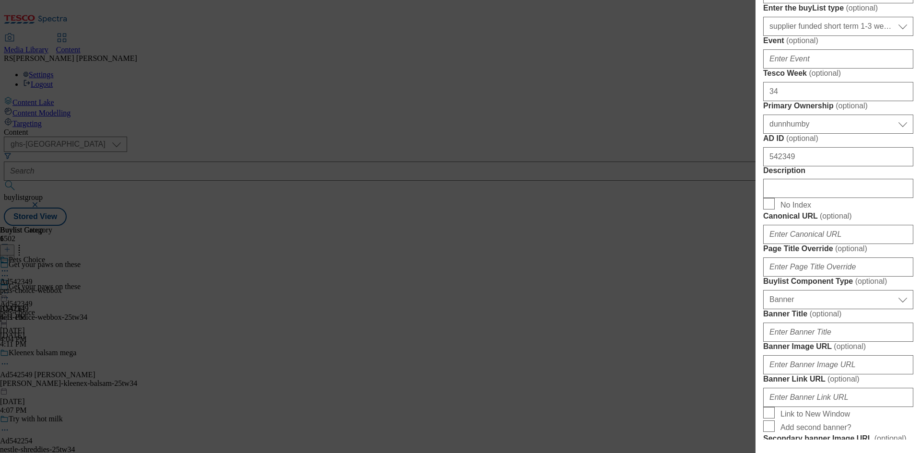
scroll to position [480, 0]
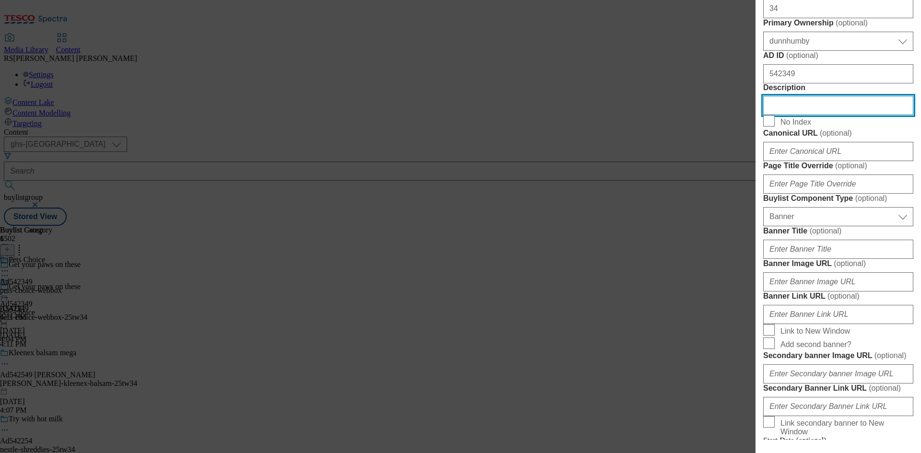
click at [827, 115] on input "Description" at bounding box center [838, 105] width 150 height 19
paste input "Webbox Lick-e-Puds with Strawberry 5 x 15g (75g)"
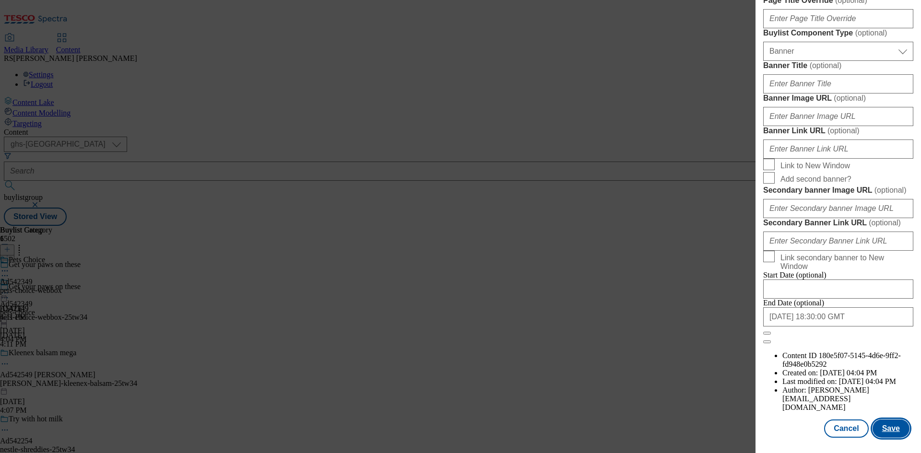
scroll to position [993, 0]
type input "Webbox Lick-e-Puds with Strawberry 5 x 15g (75g)"
click at [883, 431] on button "Save" at bounding box center [890, 429] width 37 height 18
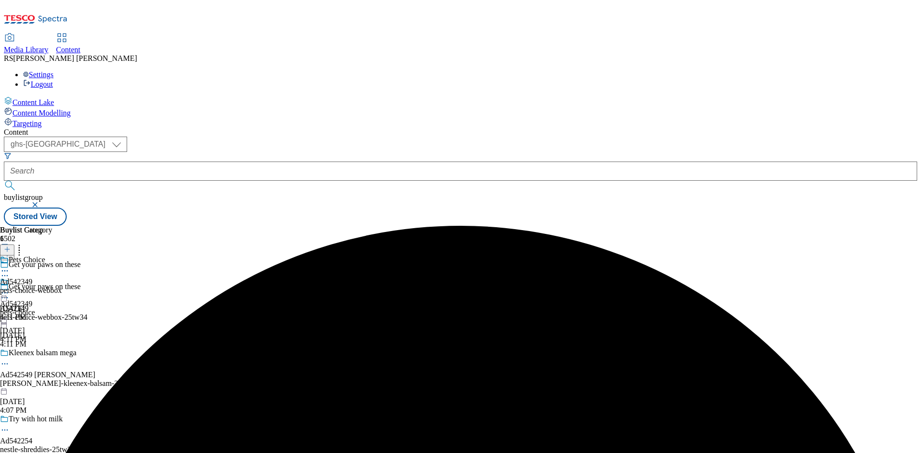
click at [10, 266] on icon at bounding box center [5, 271] width 10 height 10
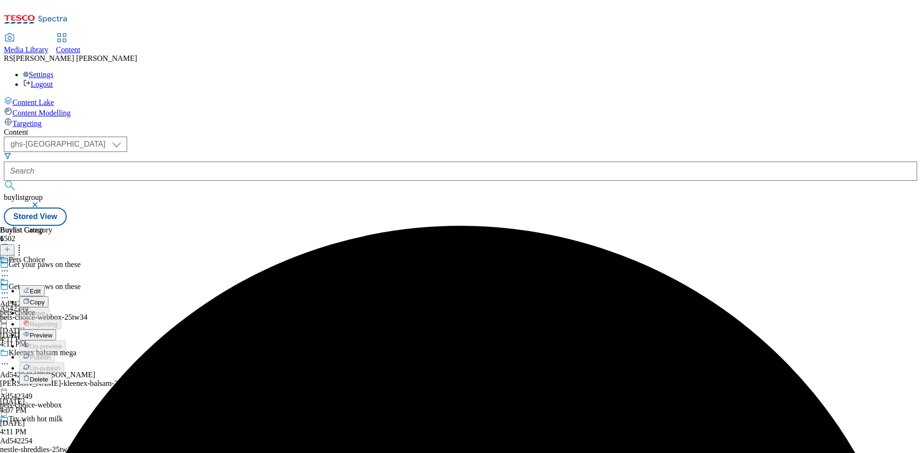
click at [41, 288] on span "Edit" at bounding box center [35, 291] width 11 height 7
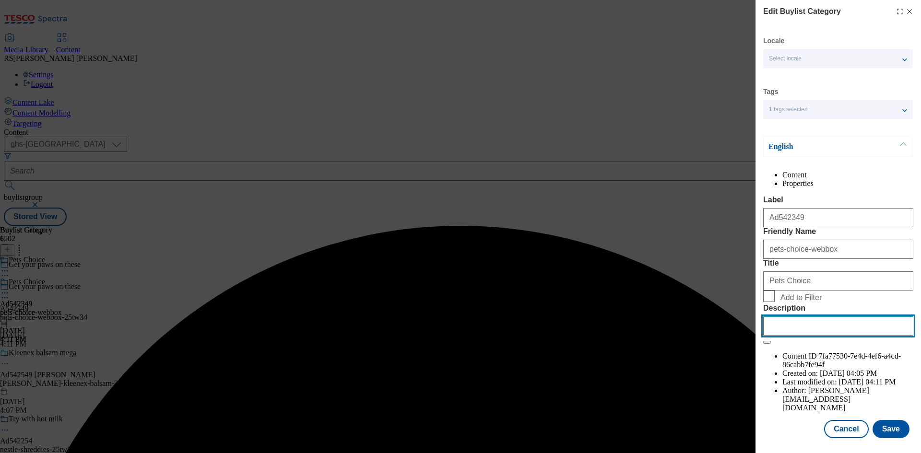
click at [835, 336] on input "Description" at bounding box center [838, 326] width 150 height 19
paste input "Webbox Lick-e-Puds with Strawberry 5 x 15g (75g)"
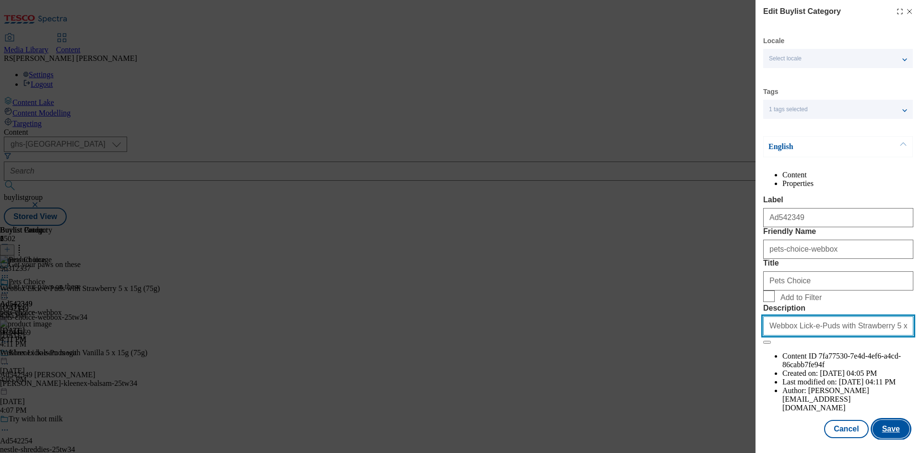
type input "Webbox Lick-e-Puds with Strawberry 5 x 15g (75g)"
click at [885, 438] on button "Save" at bounding box center [890, 429] width 37 height 18
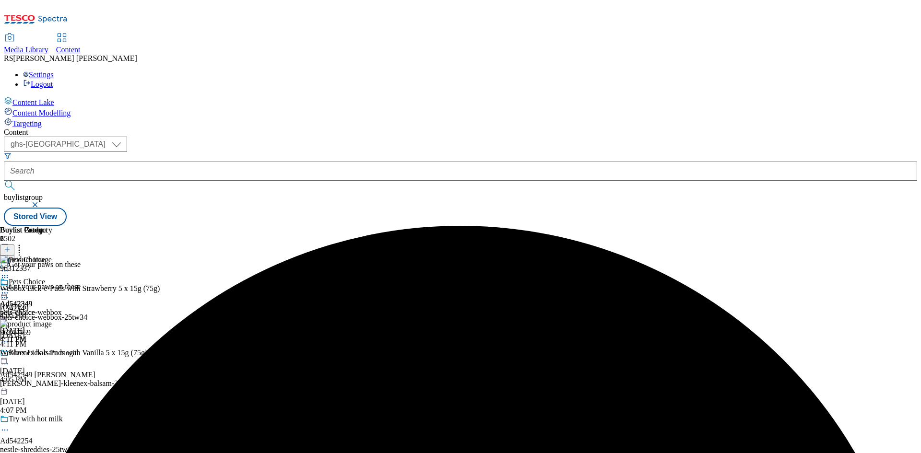
click at [6, 293] on circle at bounding box center [4, 293] width 1 height 1
click at [52, 354] on span "Preview" at bounding box center [41, 357] width 23 height 7
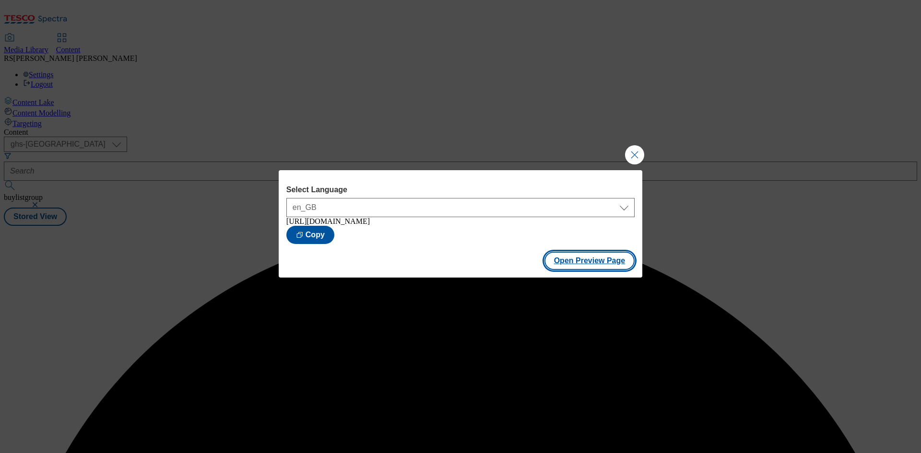
click at [589, 261] on button "Open Preview Page" at bounding box center [589, 261] width 91 height 18
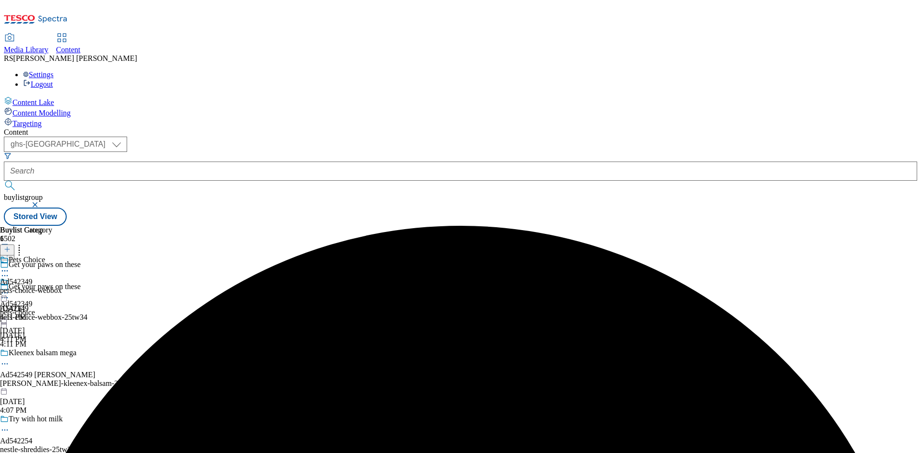
click at [10, 288] on icon at bounding box center [5, 293] width 10 height 10
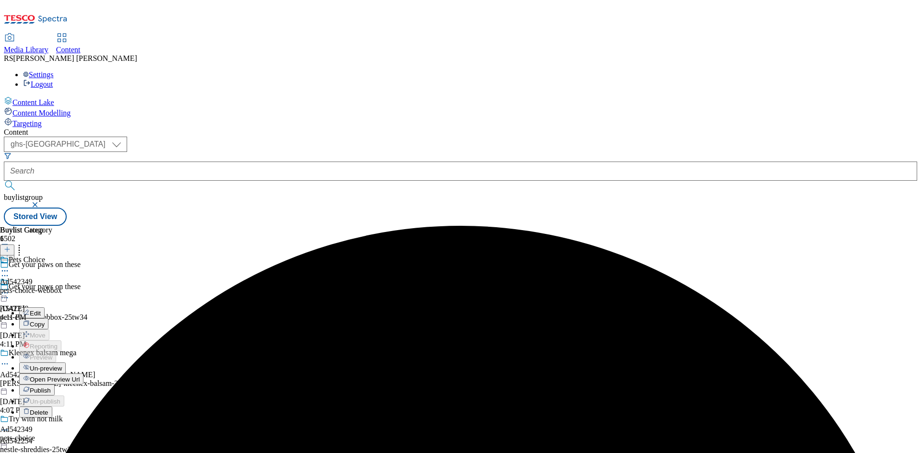
click at [51, 387] on span "Publish" at bounding box center [40, 390] width 21 height 7
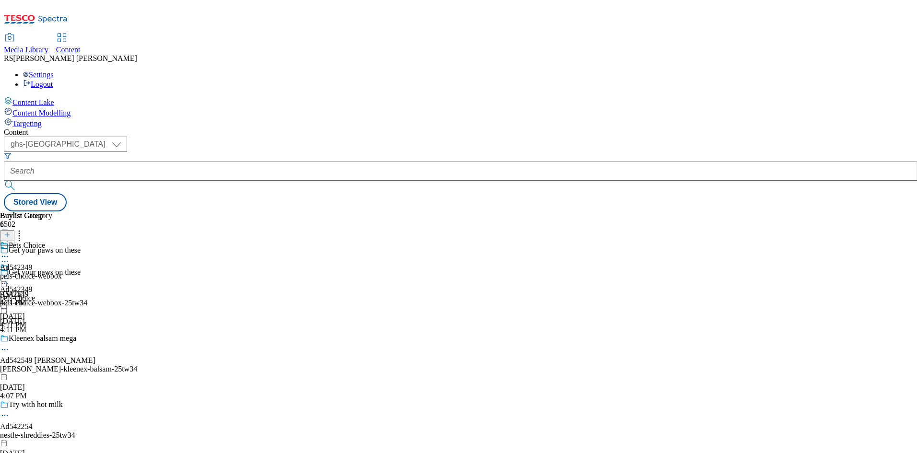
select select "ghs-[GEOGRAPHIC_DATA]"
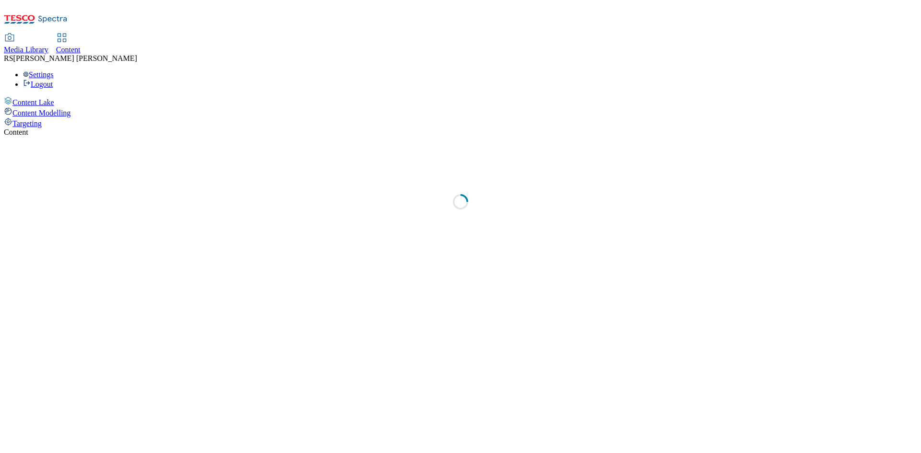
select select "ghs-[GEOGRAPHIC_DATA]"
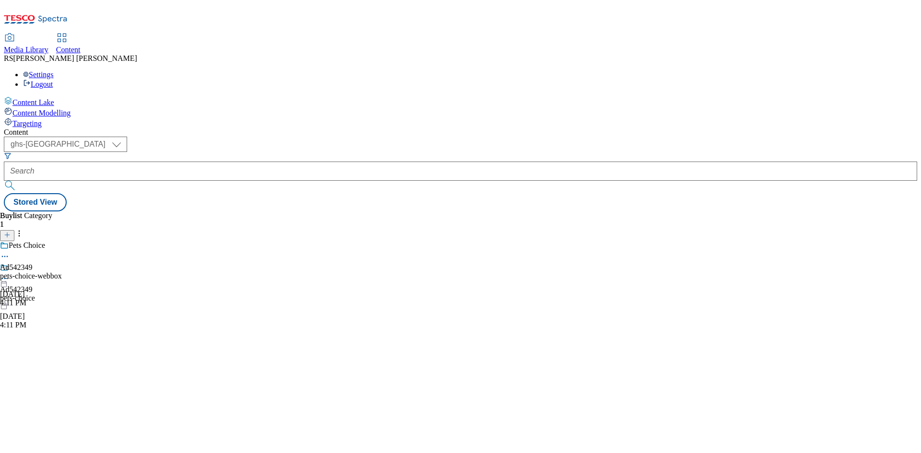
select select "ghs-[GEOGRAPHIC_DATA]"
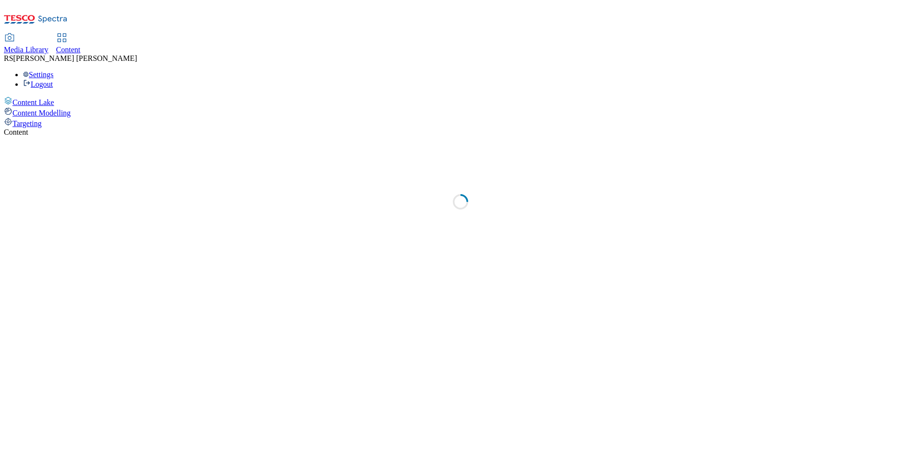
select select "ghs-[GEOGRAPHIC_DATA]"
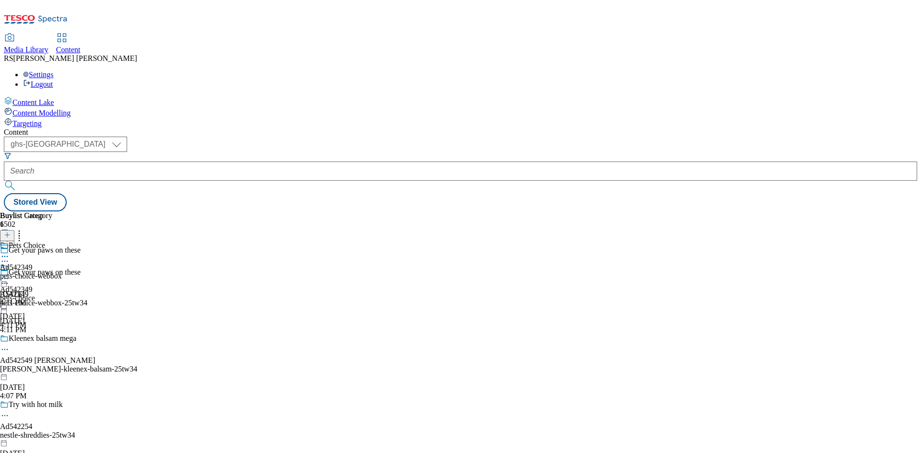
click at [735, 212] on div "Buylist Group 6502 Get your paws on these Get your paws on these A542349 pets-c…" at bounding box center [460, 212] width 913 height 0
click at [736, 212] on div "Buylist Group 6502 Get your paws on these Get your paws on these A542349 pets-c…" at bounding box center [460, 212] width 913 height 0
click at [740, 212] on div "Buylist Group 6502 Get your paws on these Get your paws on these A542349 pets-c…" at bounding box center [460, 212] width 913 height 0
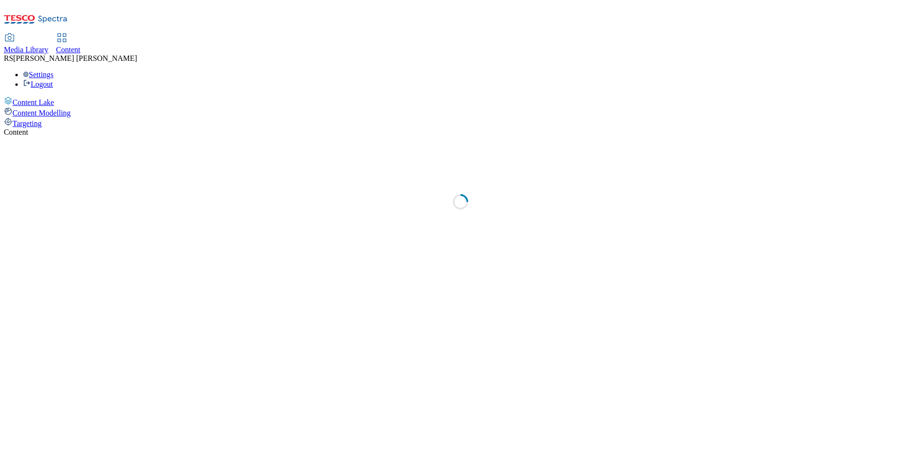
select select "ghs-[GEOGRAPHIC_DATA]"
